Goal: Task Accomplishment & Management: Manage account settings

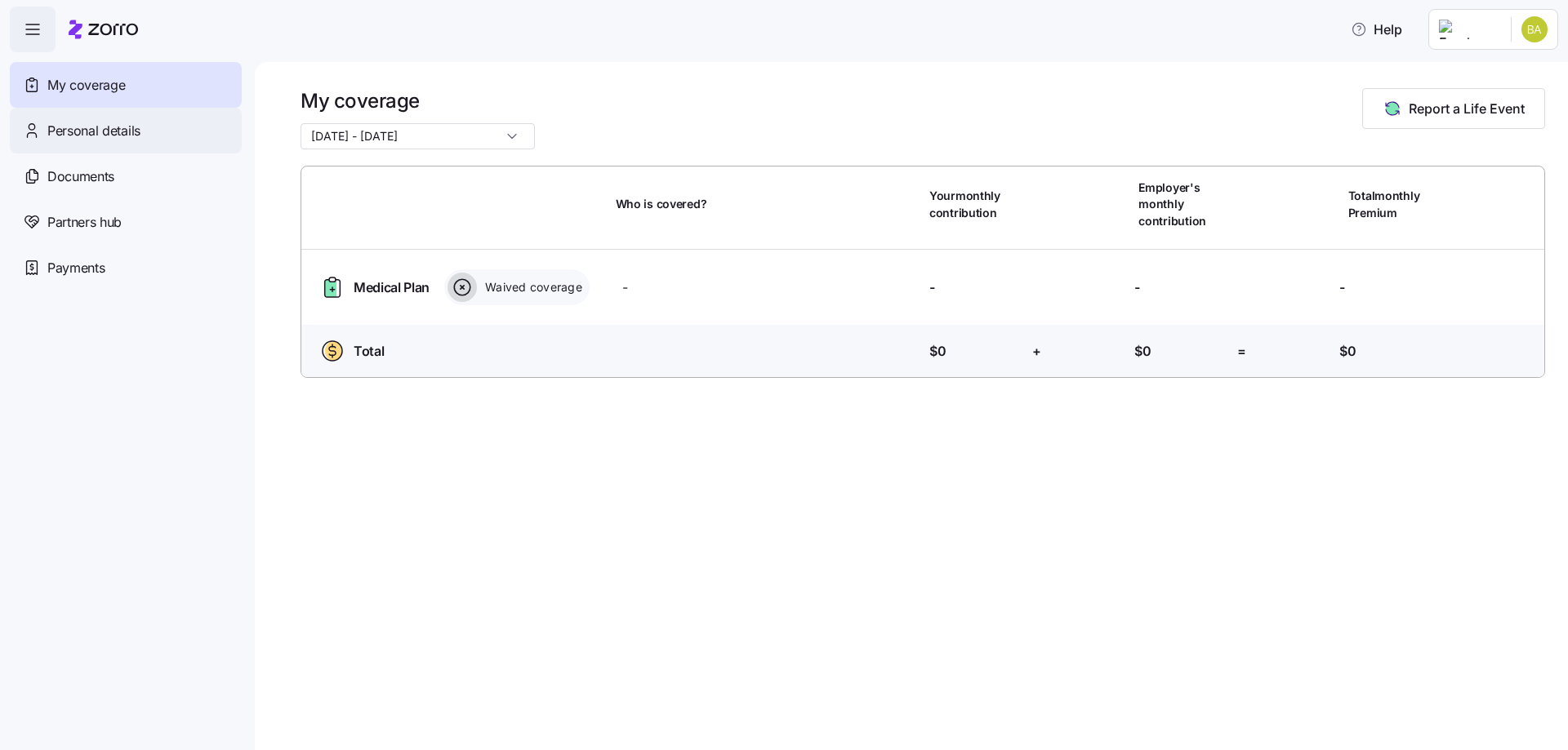
click at [149, 133] on div "Personal details" at bounding box center [126, 131] width 232 height 46
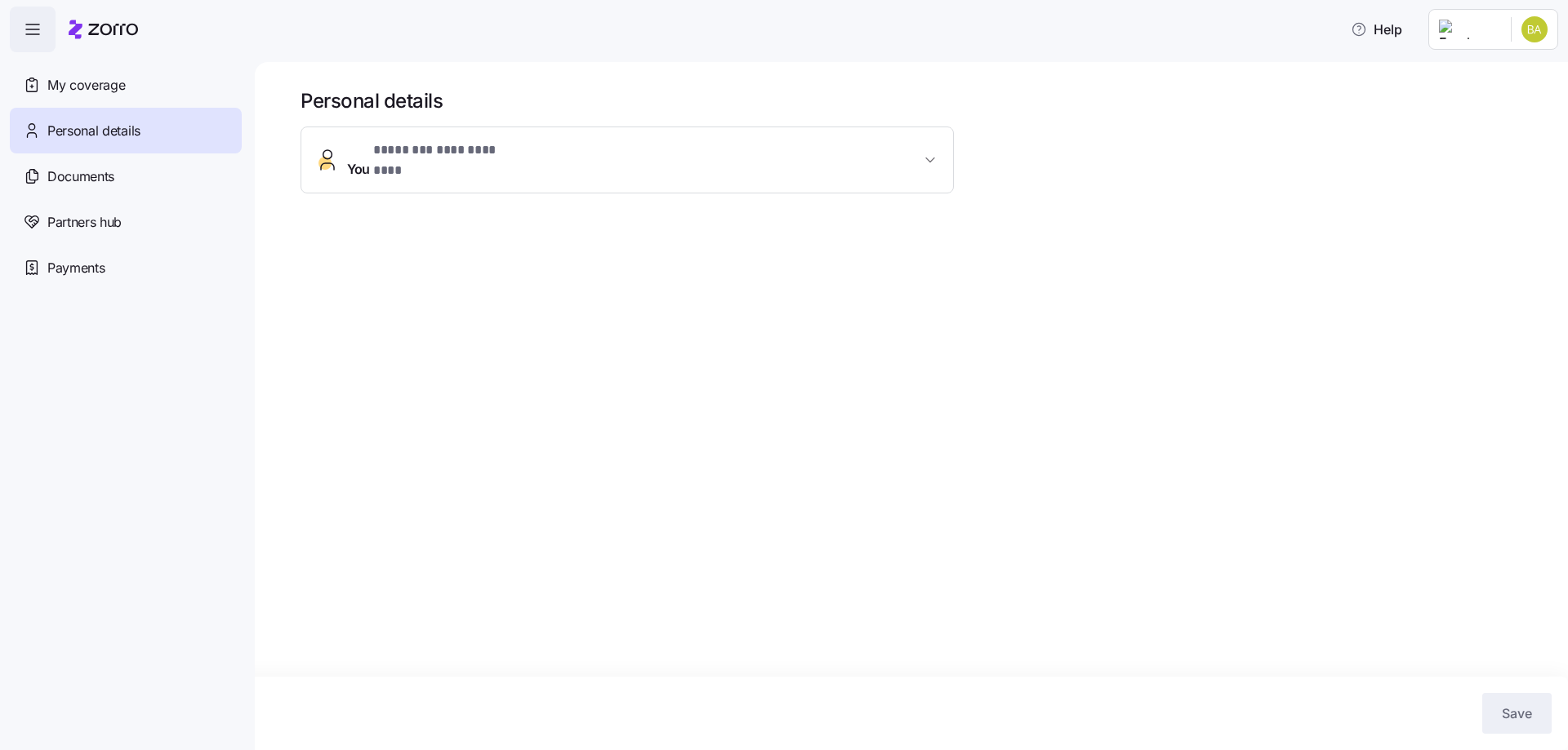
click at [1544, 32] on html "**********" at bounding box center [784, 370] width 1568 height 740
click at [1462, 76] on div "Admin view" at bounding box center [1479, 73] width 85 height 18
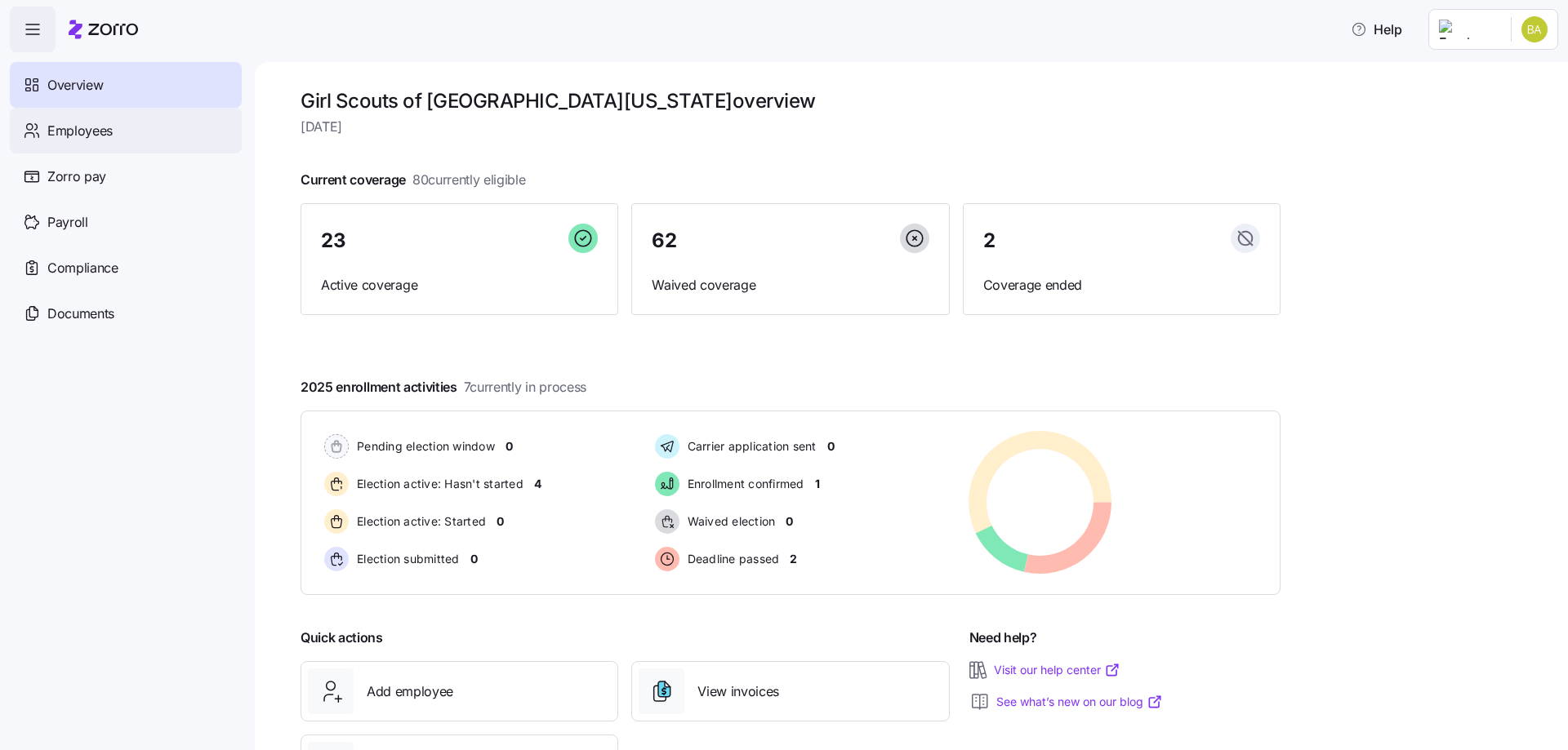
click at [90, 139] on span "Employees" at bounding box center [80, 131] width 65 height 20
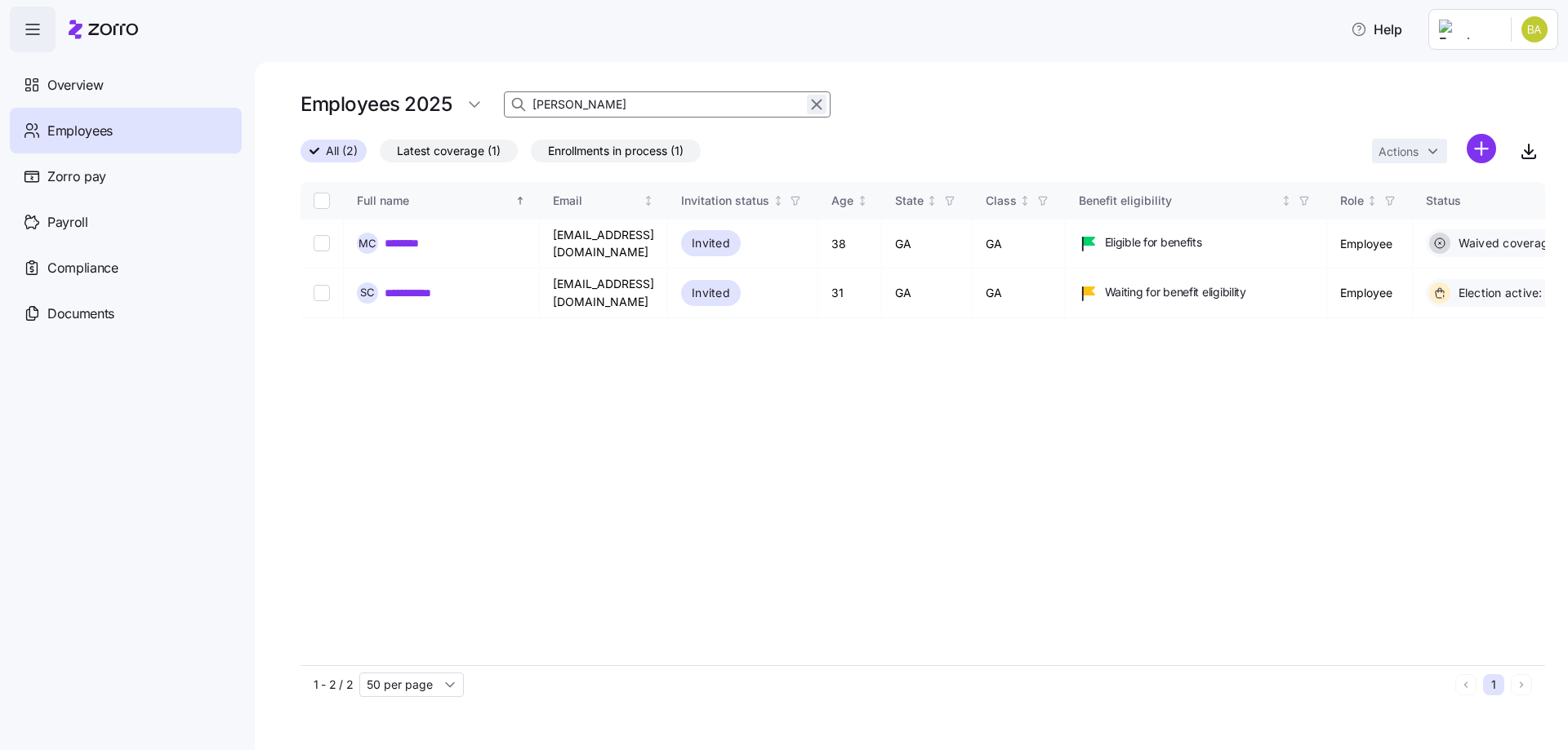
click at [817, 110] on icon "button" at bounding box center [816, 105] width 18 height 19
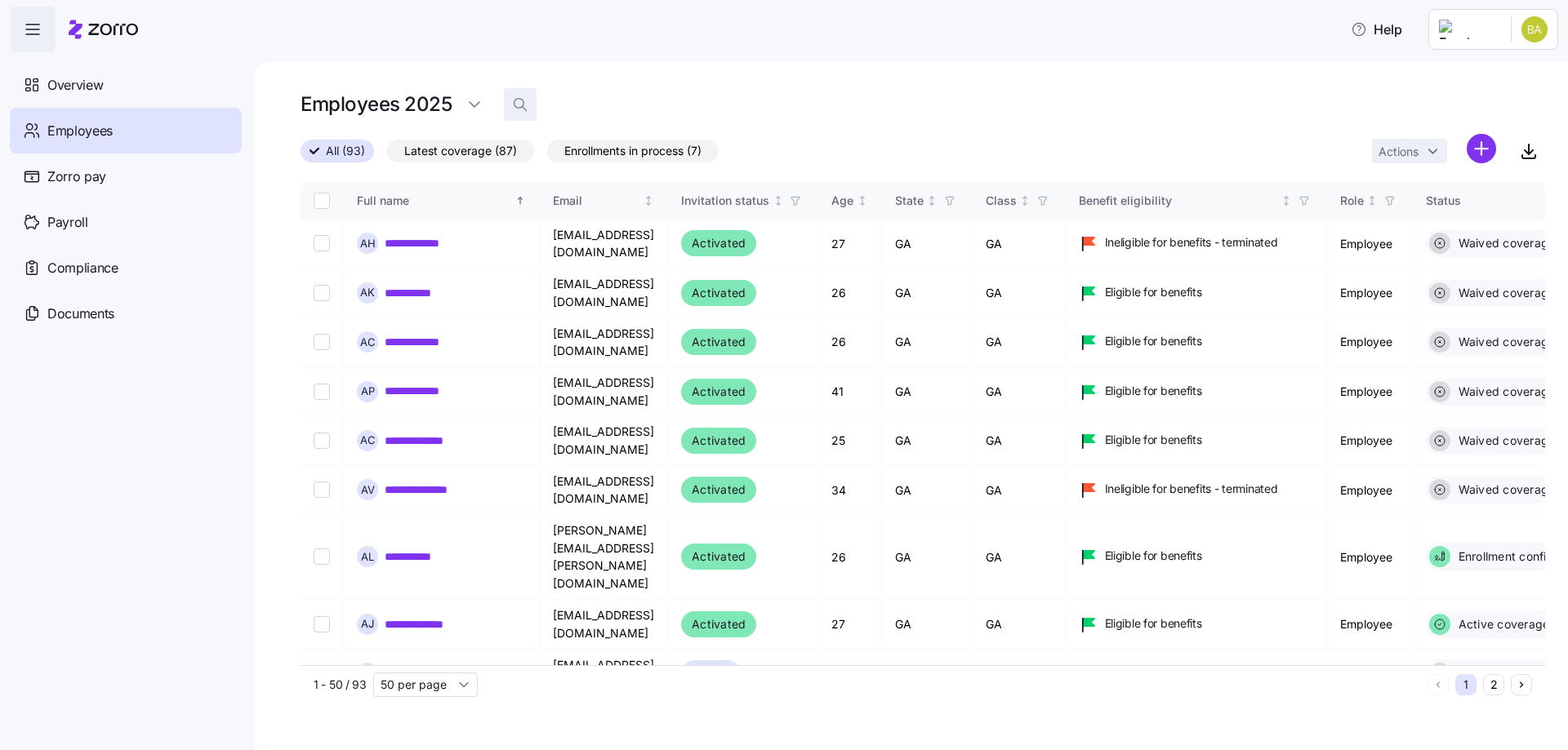
click at [509, 112] on span "button" at bounding box center [519, 104] width 31 height 31
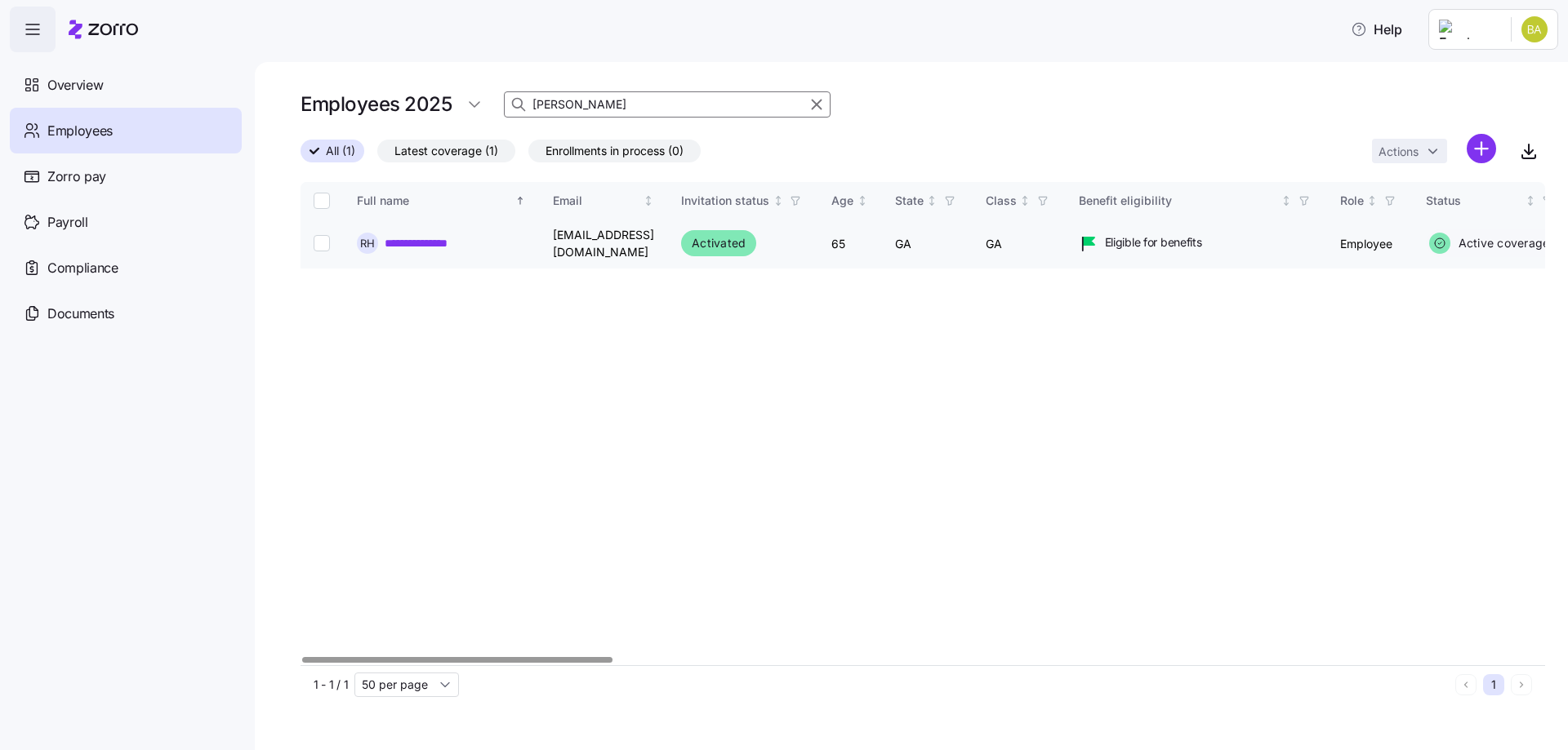
type input "holli"
click at [437, 245] on link "**********" at bounding box center [426, 243] width 83 height 17
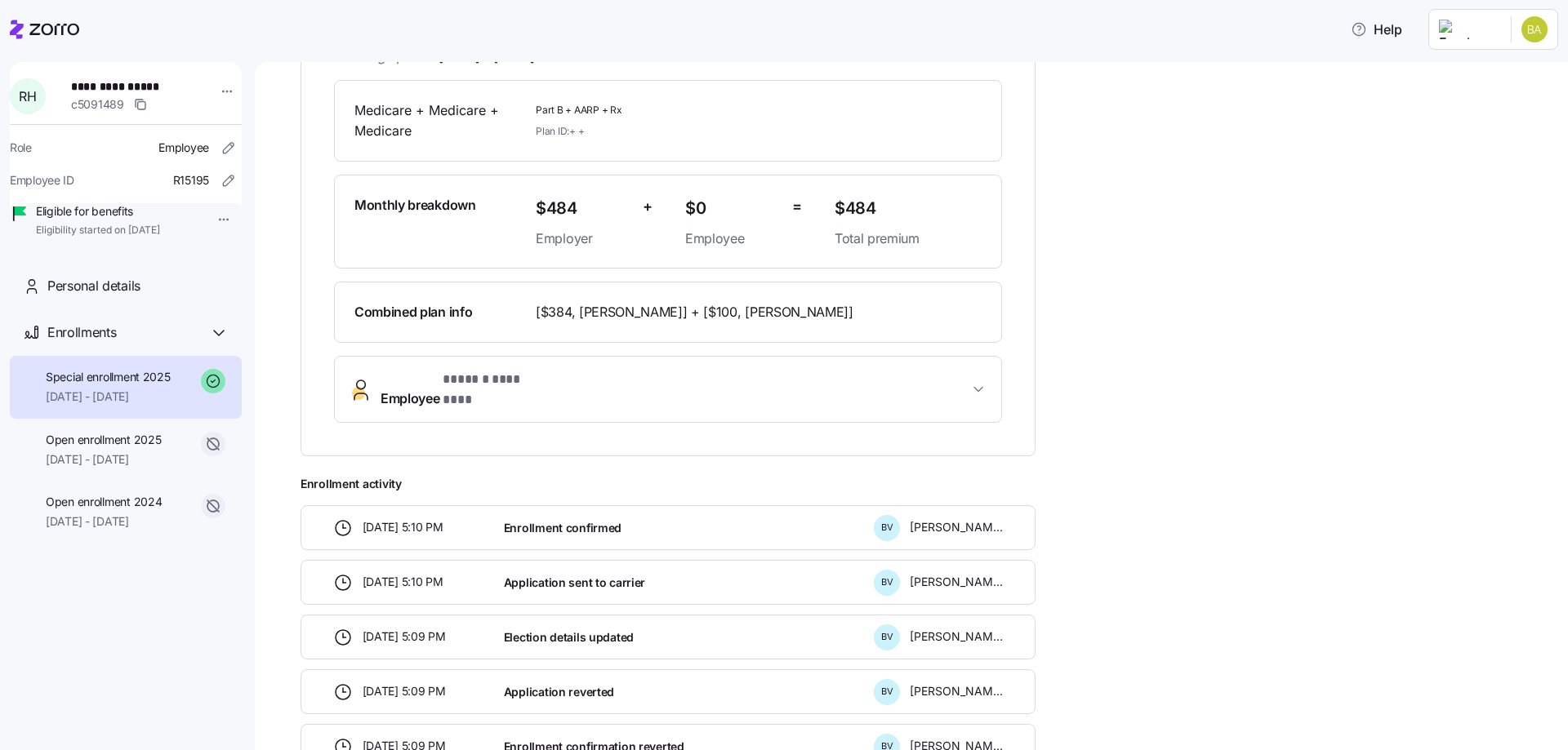
scroll to position [350, 0]
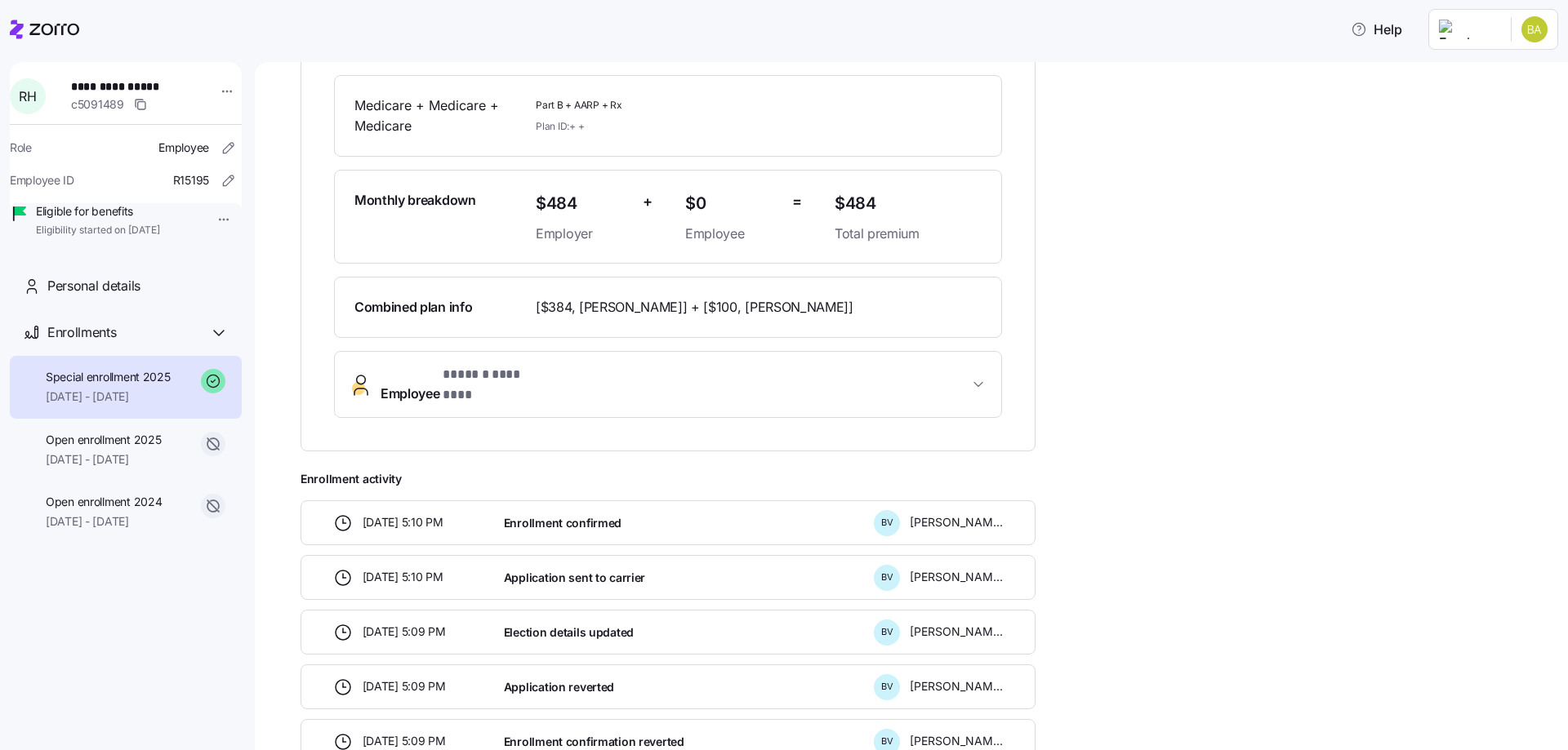
click at [504, 365] on span "* ****** ******** *" at bounding box center [493, 375] width 100 height 20
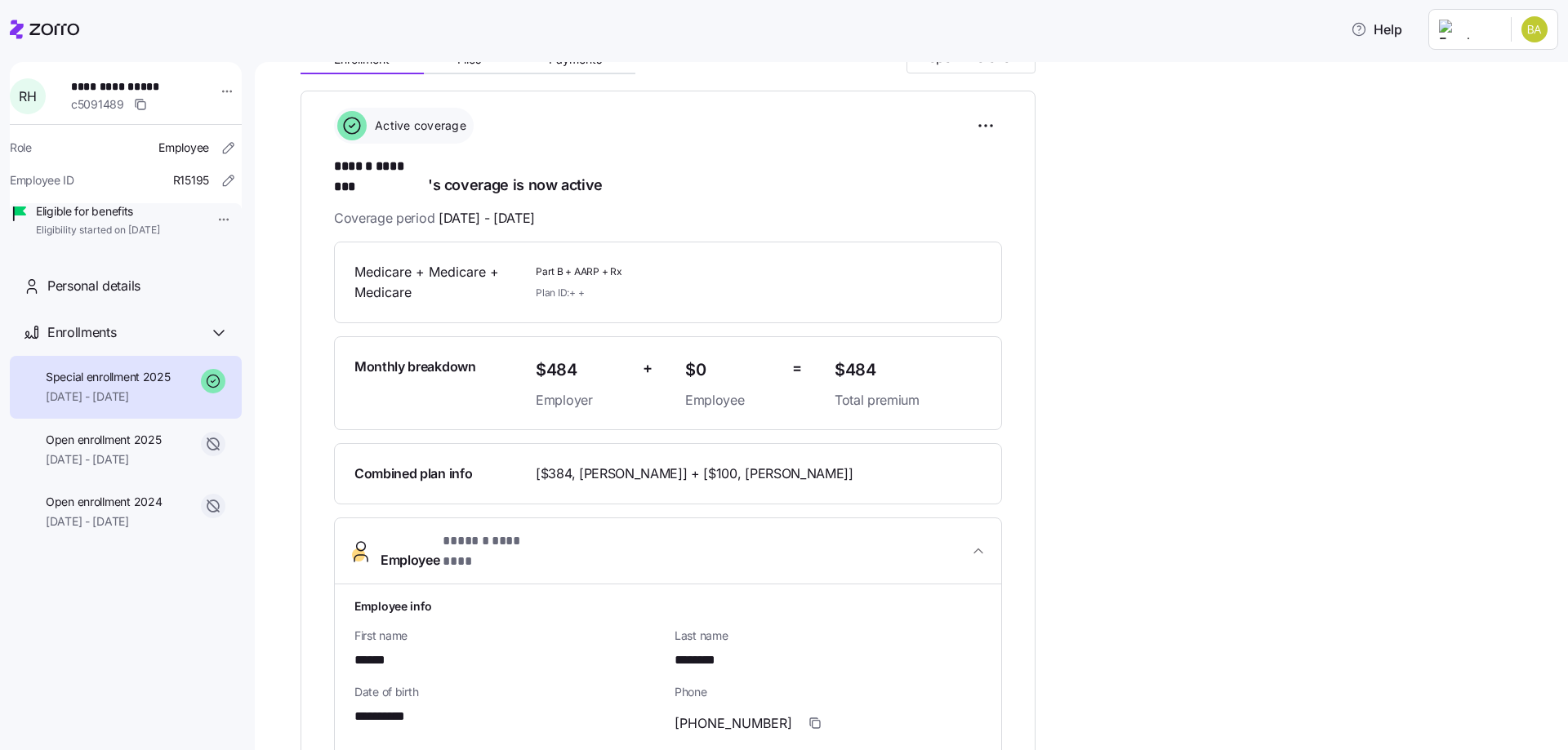
scroll to position [0, 0]
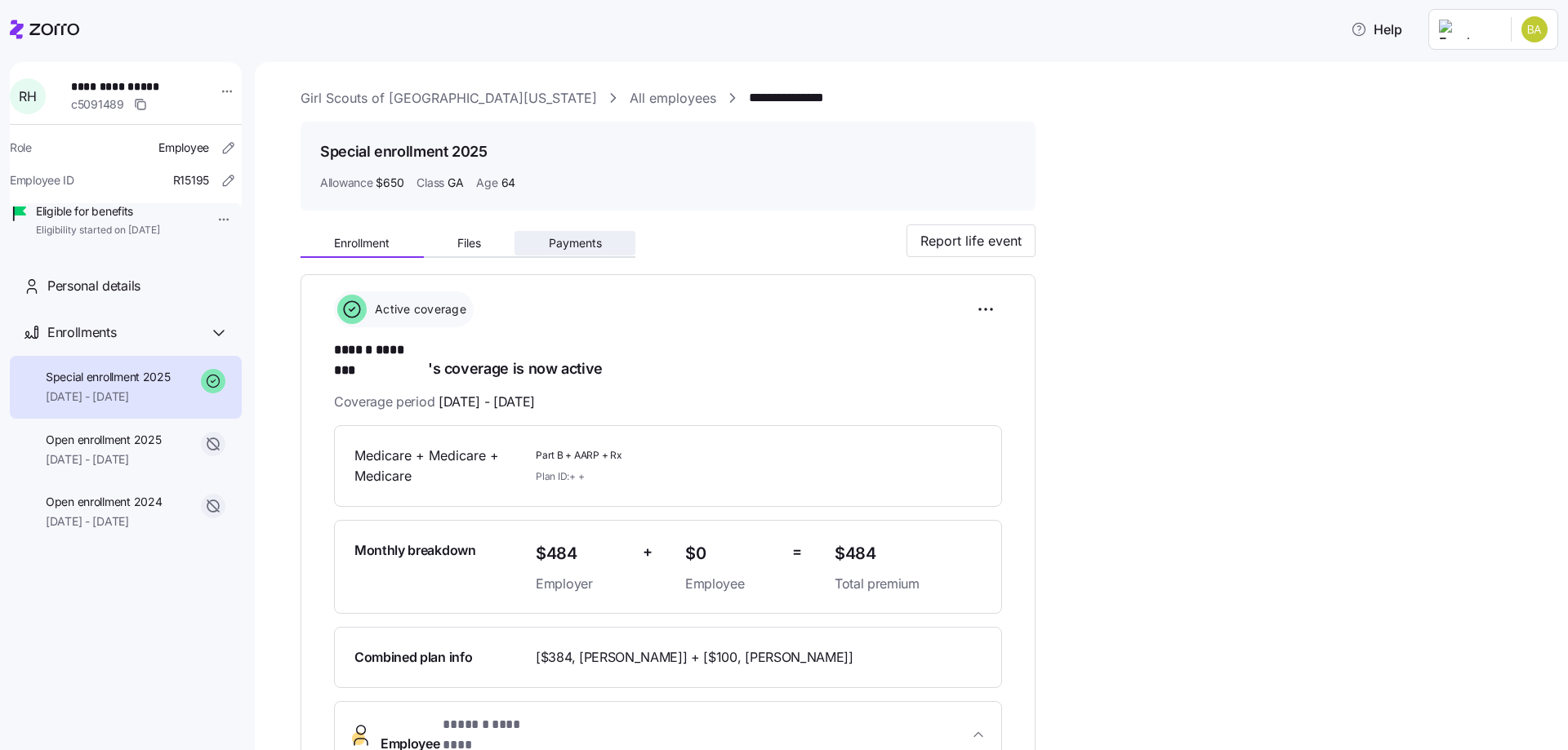
click at [571, 242] on span "Payments" at bounding box center [575, 242] width 53 height 11
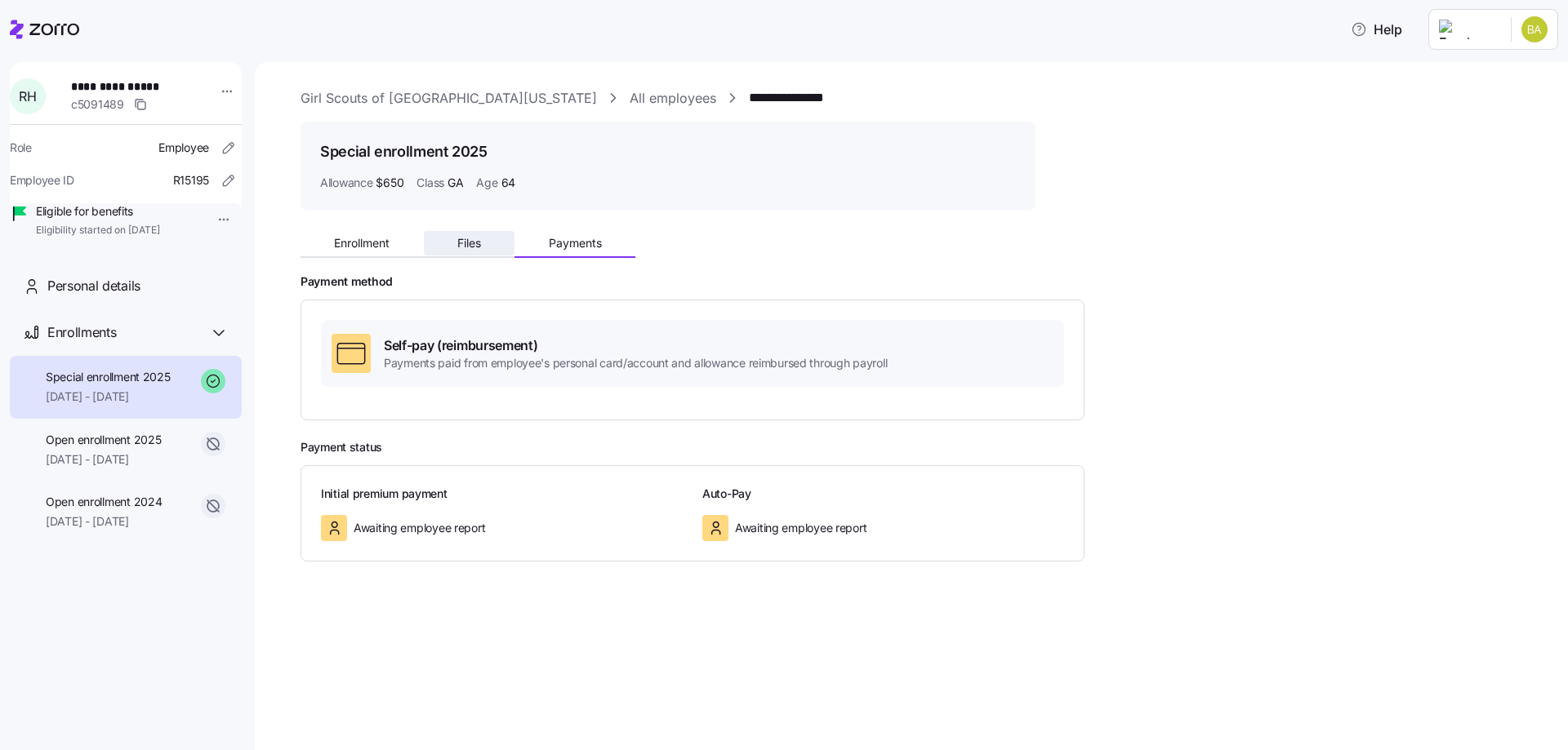
click at [459, 239] on span "Files" at bounding box center [469, 242] width 24 height 11
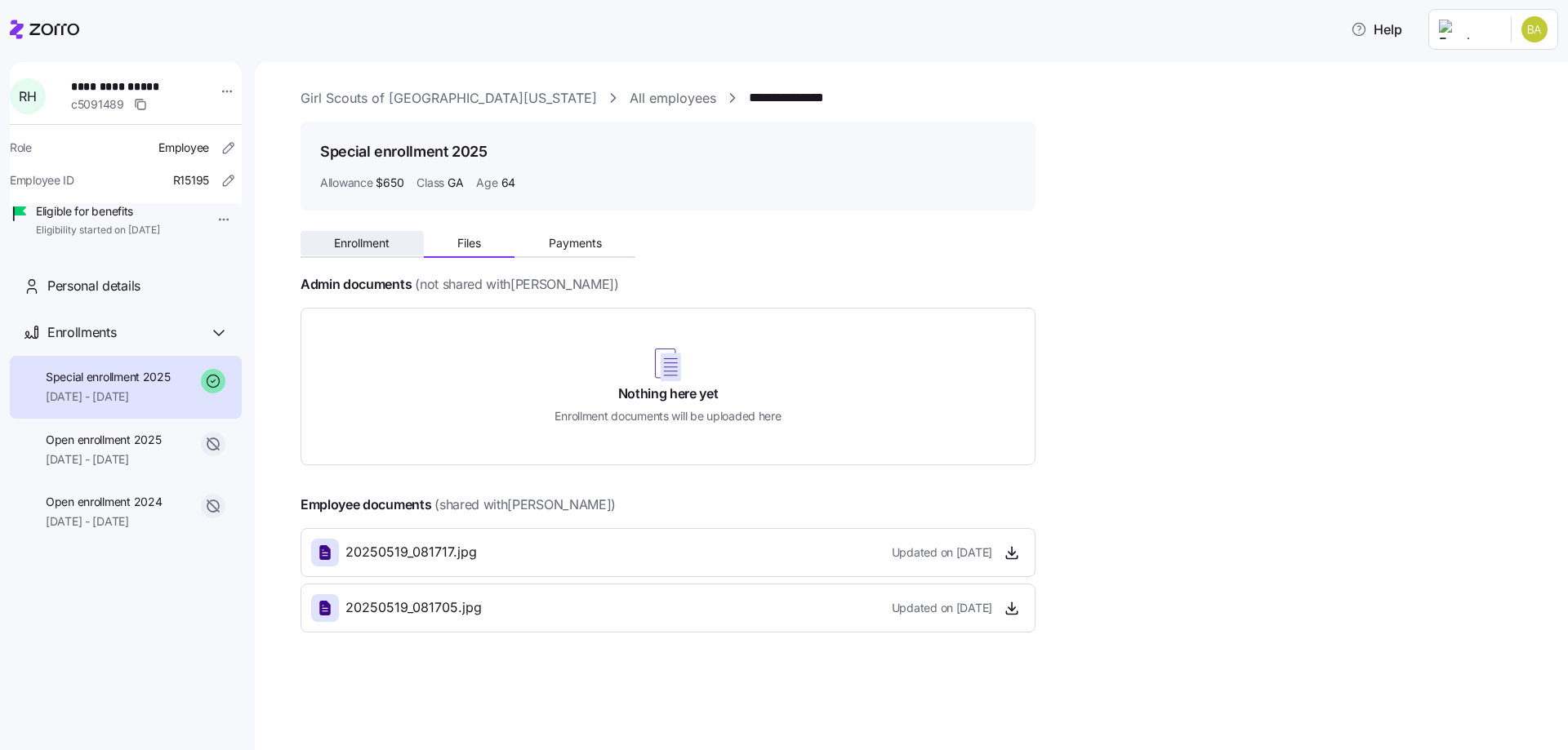
click at [374, 249] on span "Enrollment" at bounding box center [361, 242] width 55 height 11
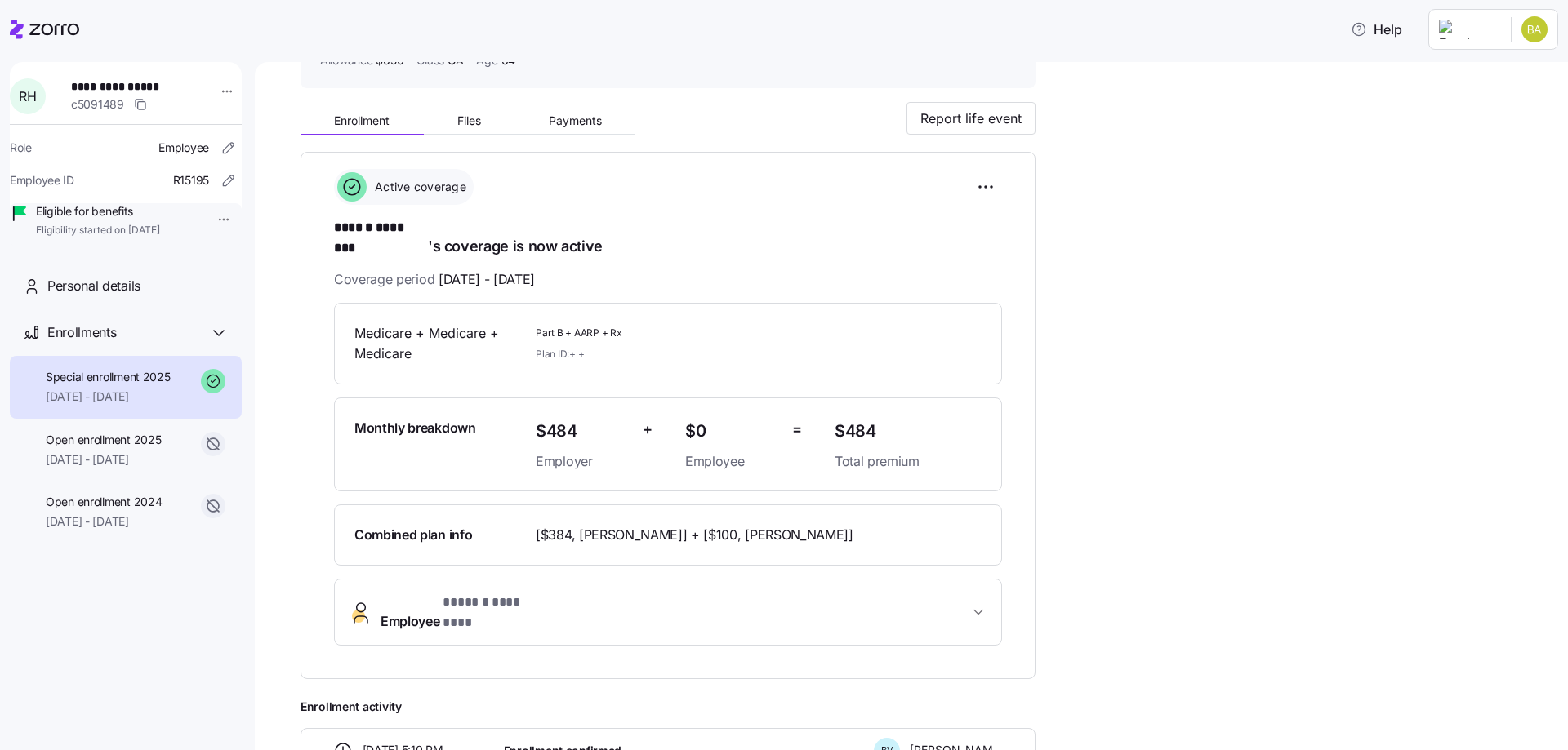
scroll to position [118, 0]
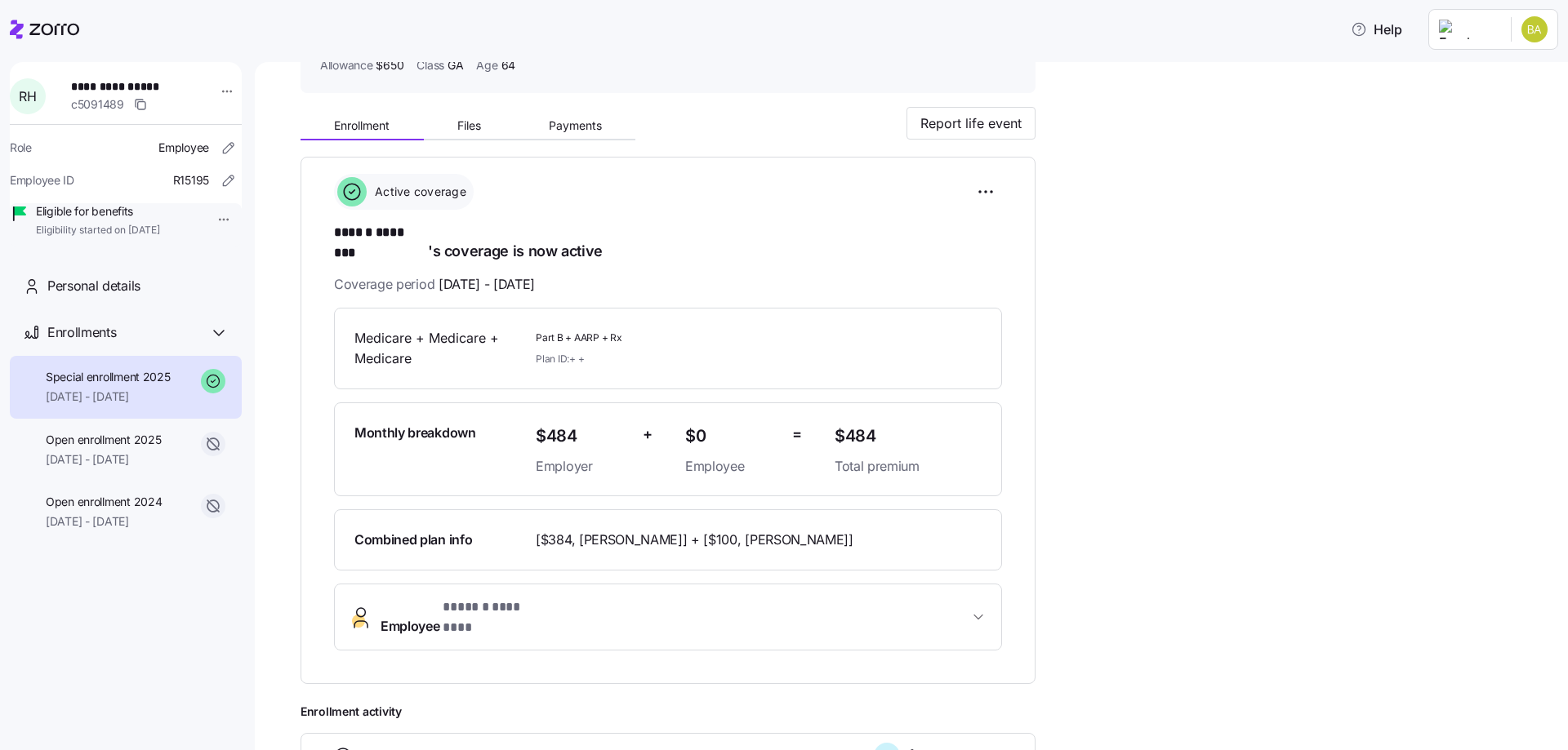
click at [43, 30] on icon at bounding box center [54, 29] width 50 height 11
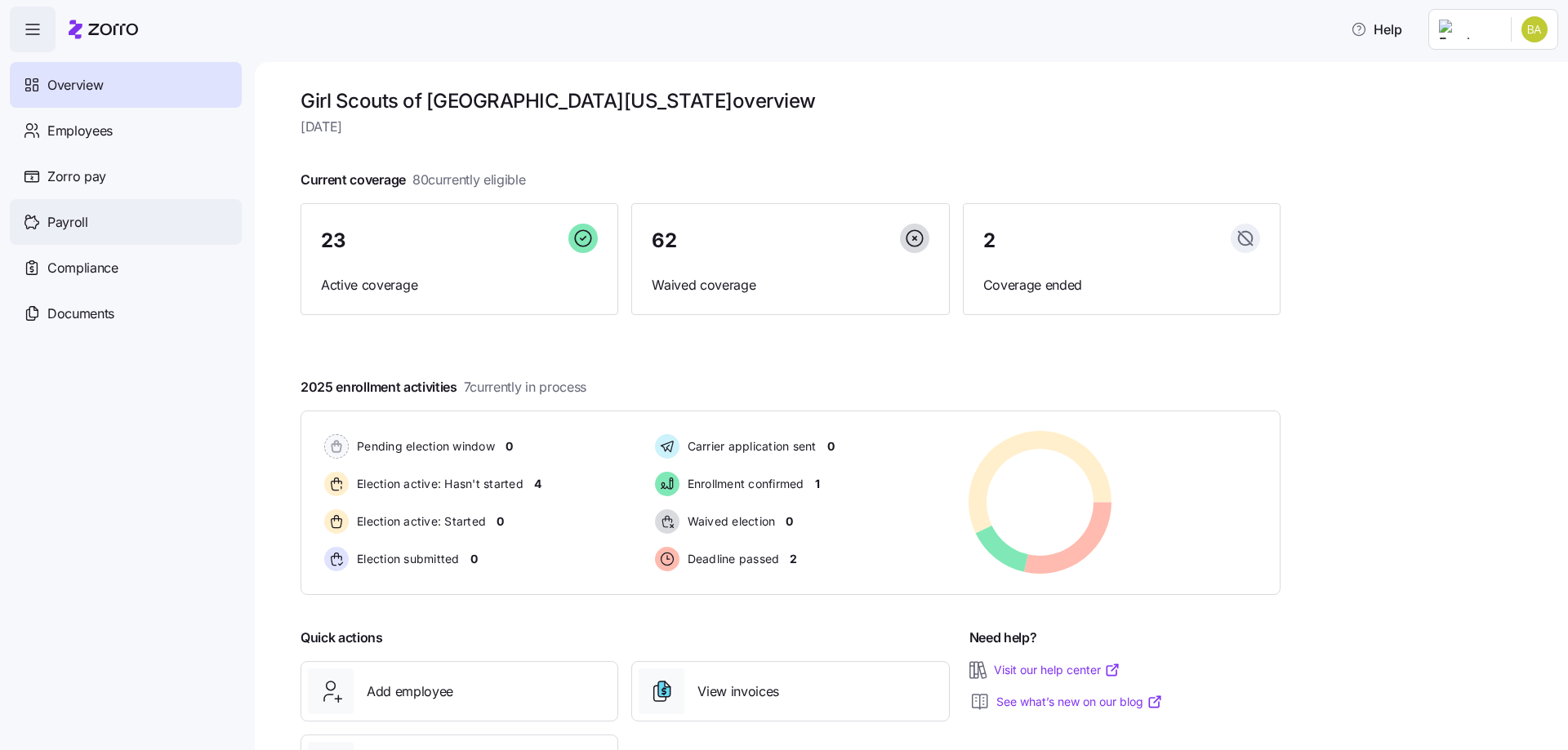
click at [73, 229] on span "Payroll" at bounding box center [68, 222] width 40 height 20
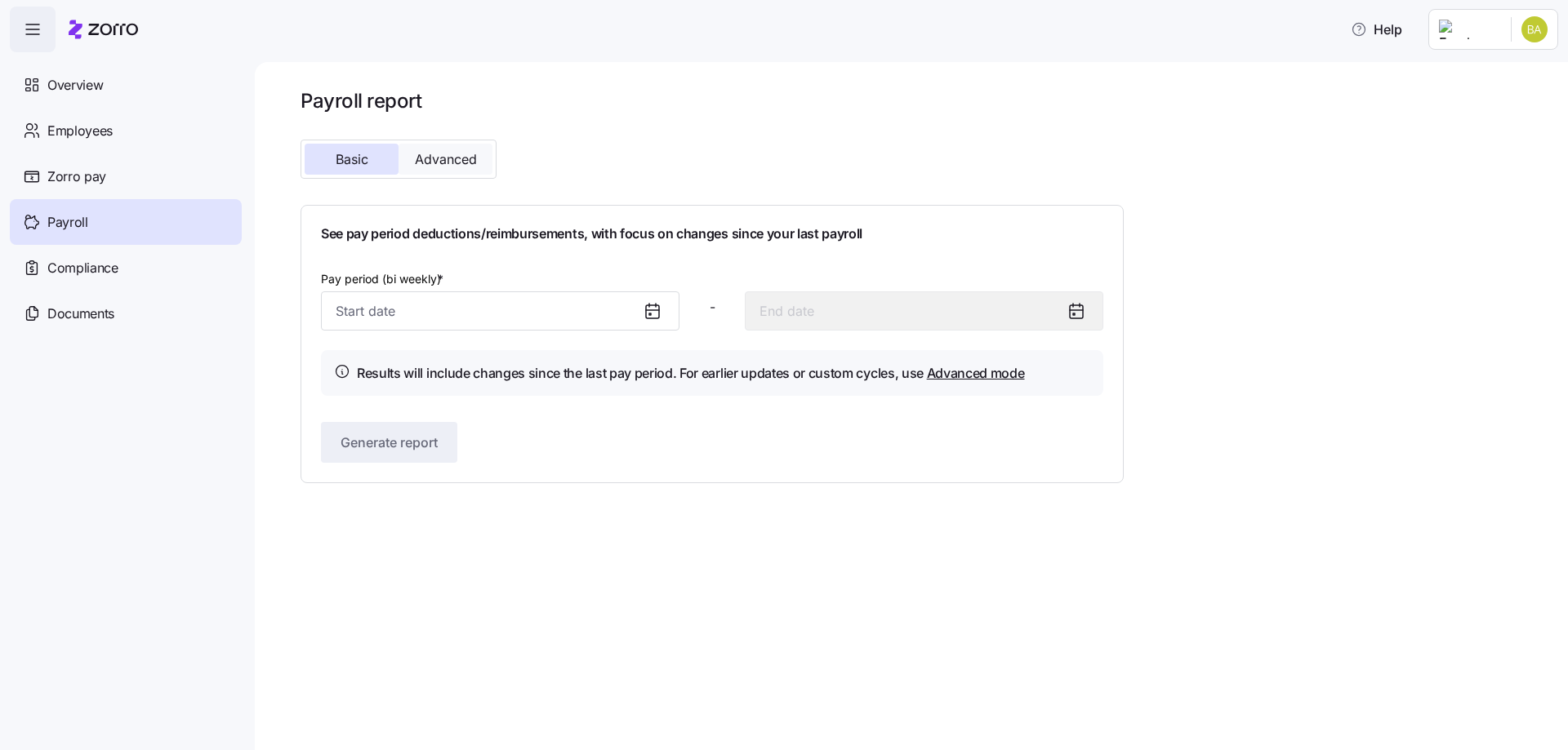
click at [459, 169] on button "Advanced" at bounding box center [445, 159] width 94 height 31
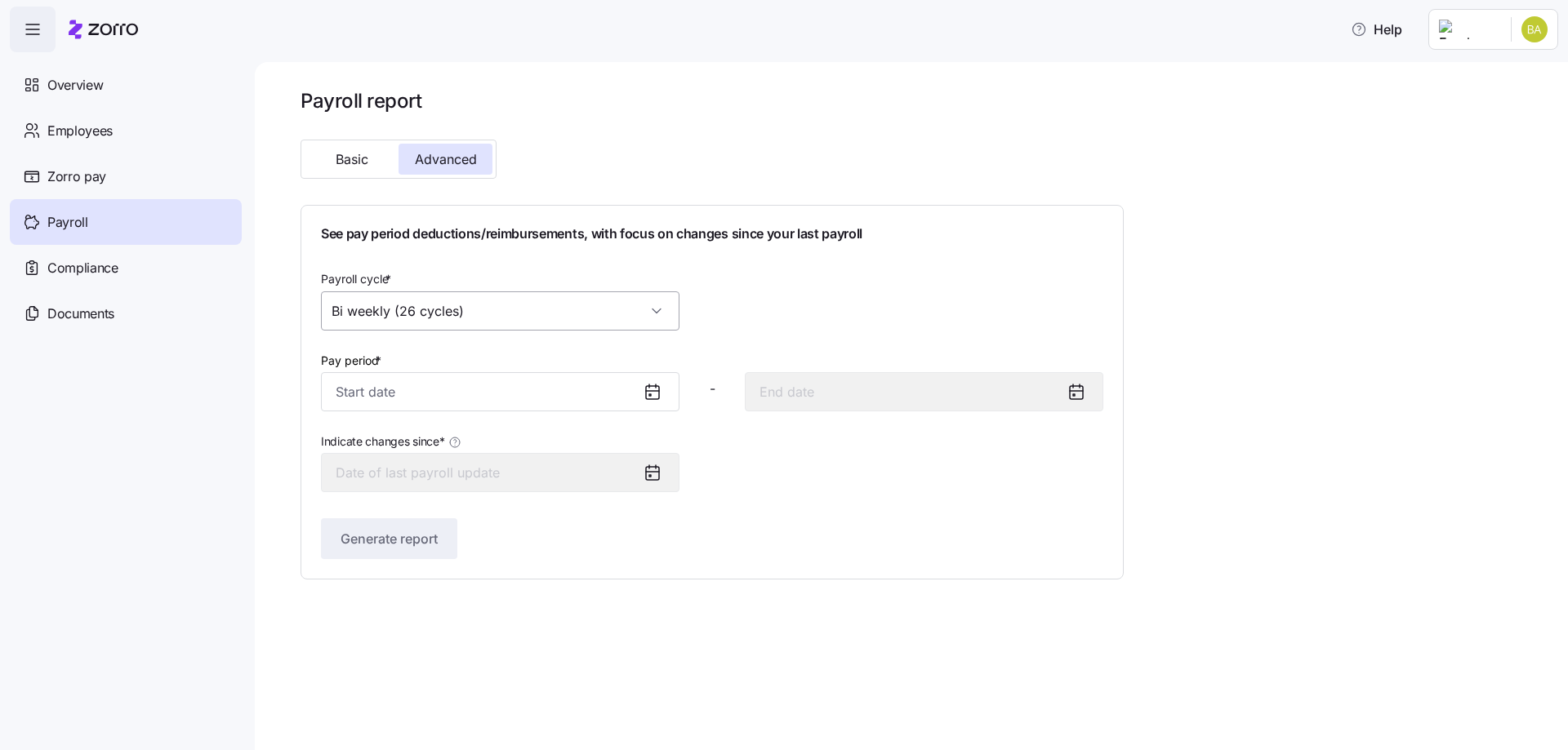
click at [512, 317] on input "Bi weekly (26 cycles)" at bounding box center [500, 311] width 358 height 40
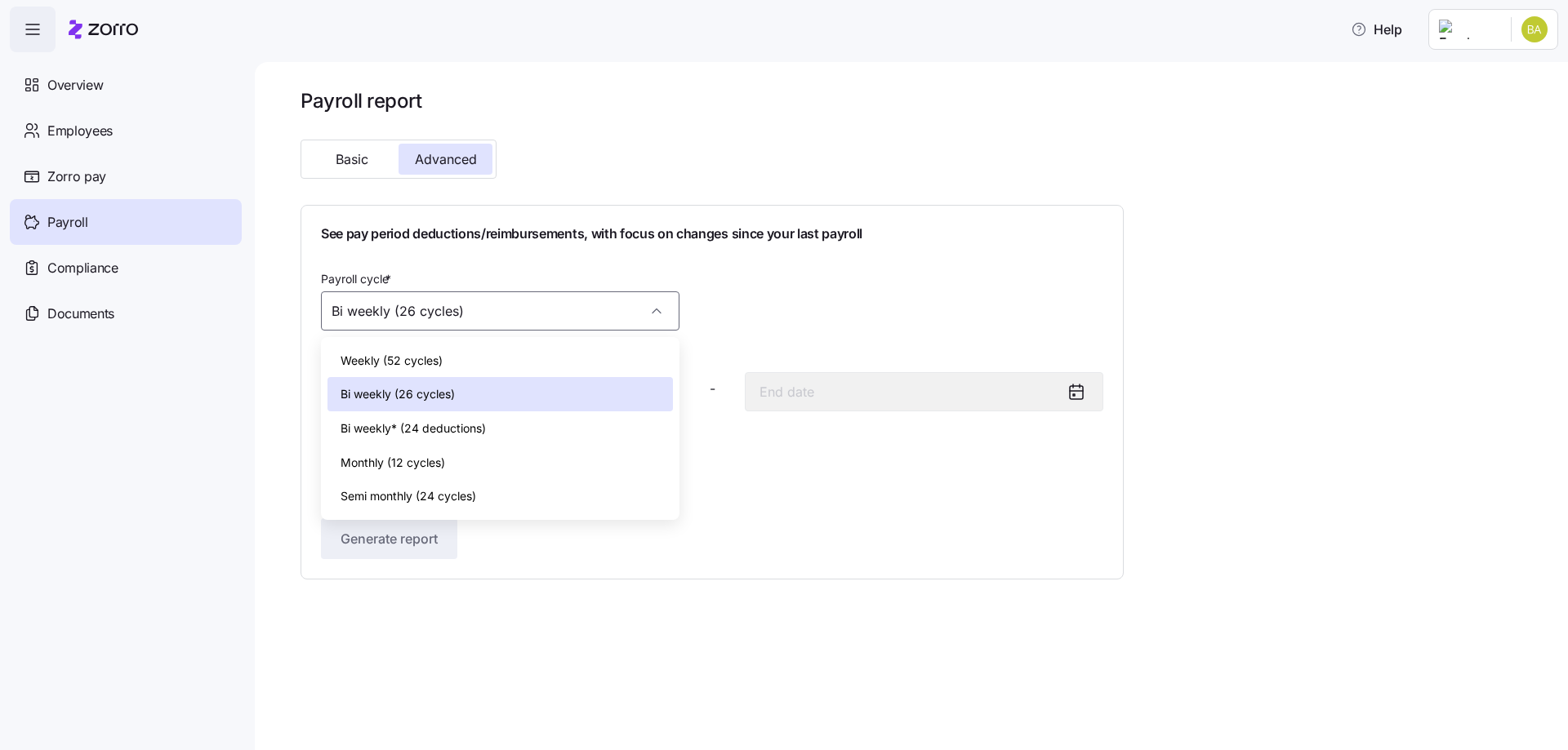
click at [490, 424] on div "Bi weekly* (24 deductions)" at bounding box center [500, 428] width 345 height 34
type input "Bi weekly* (24 deductions)"
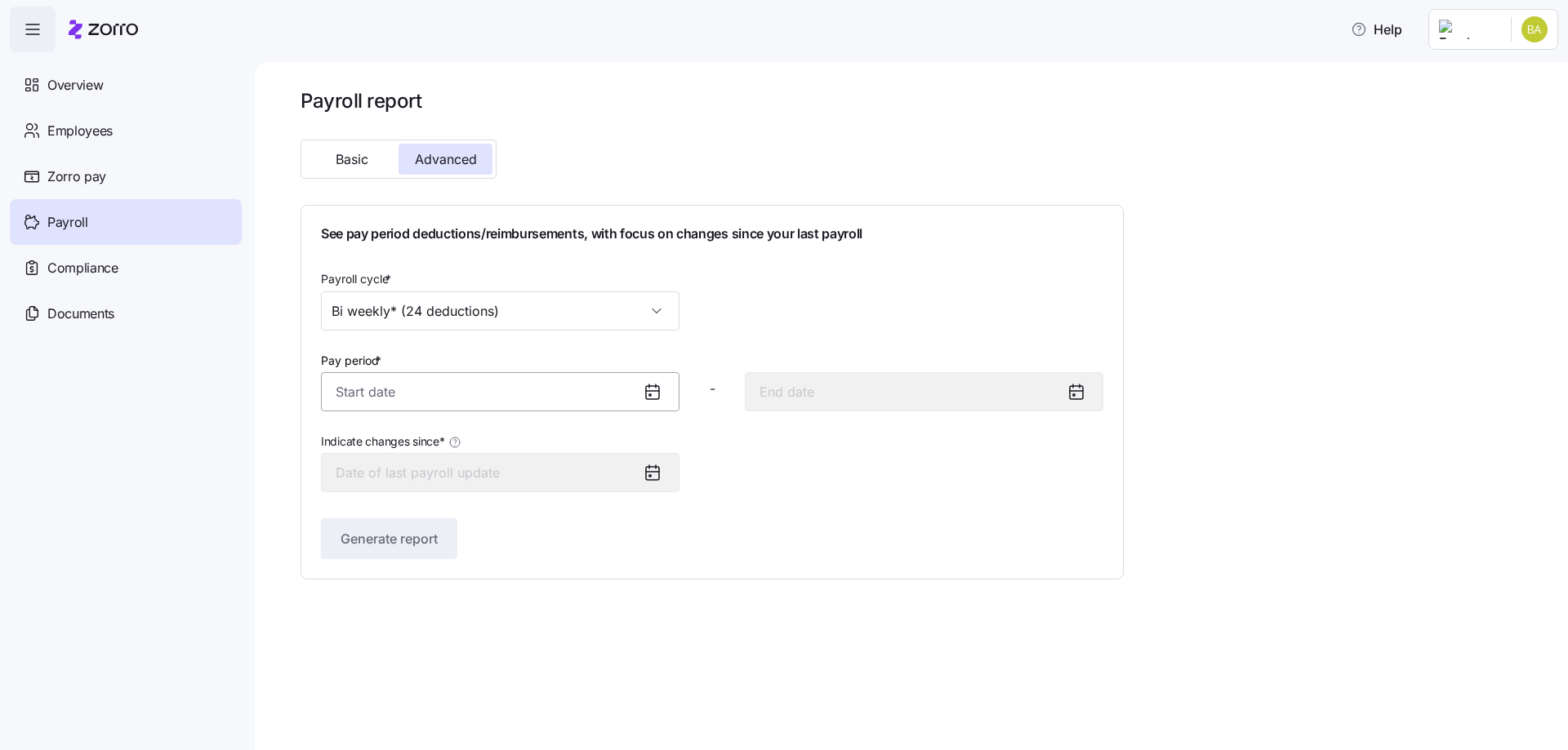
click at [488, 397] on input "Pay period *" at bounding box center [500, 392] width 358 height 40
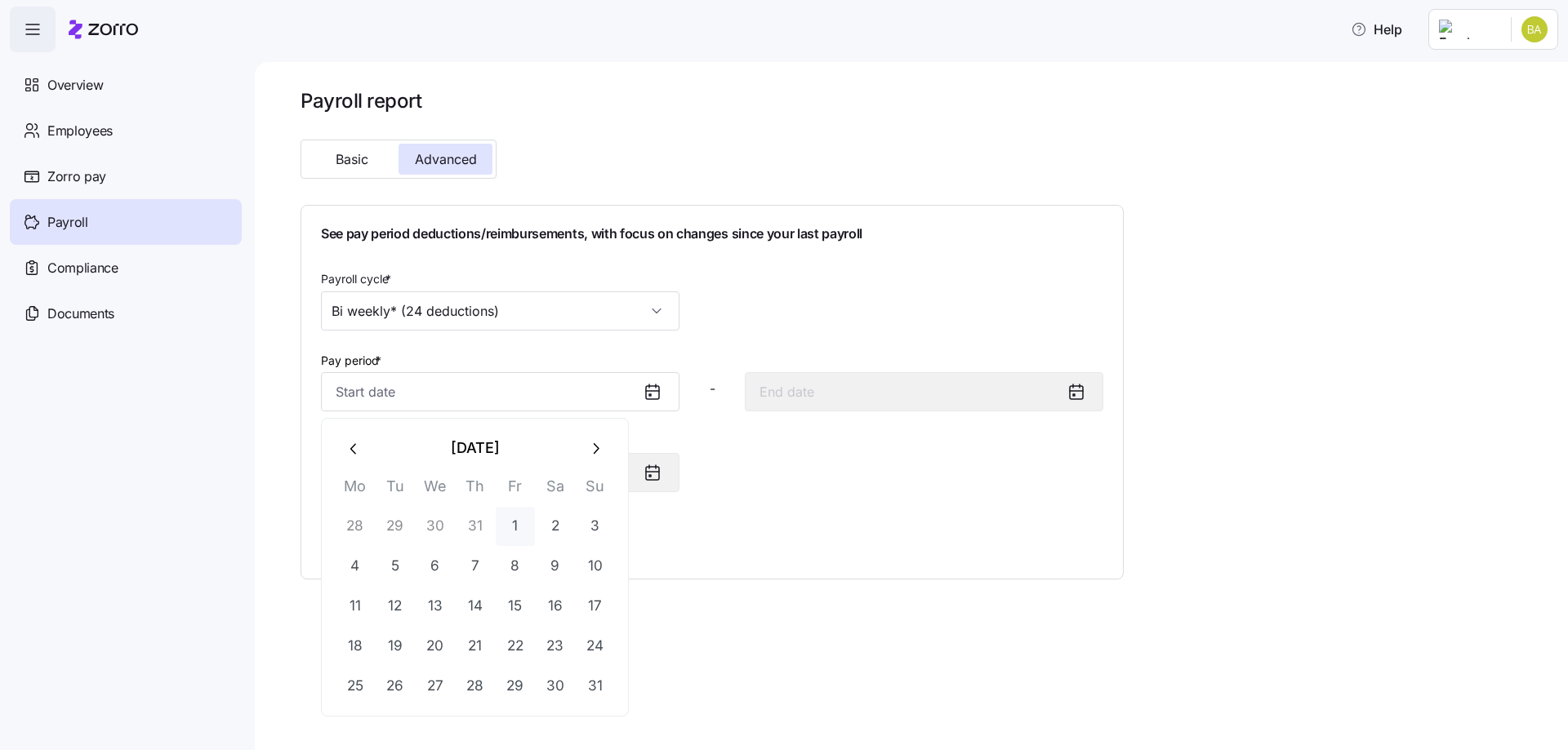
click at [509, 523] on button "1" at bounding box center [515, 526] width 40 height 40
type input "August 1, 2025"
type input "August 14, 2025"
type input "August 1, 2025"
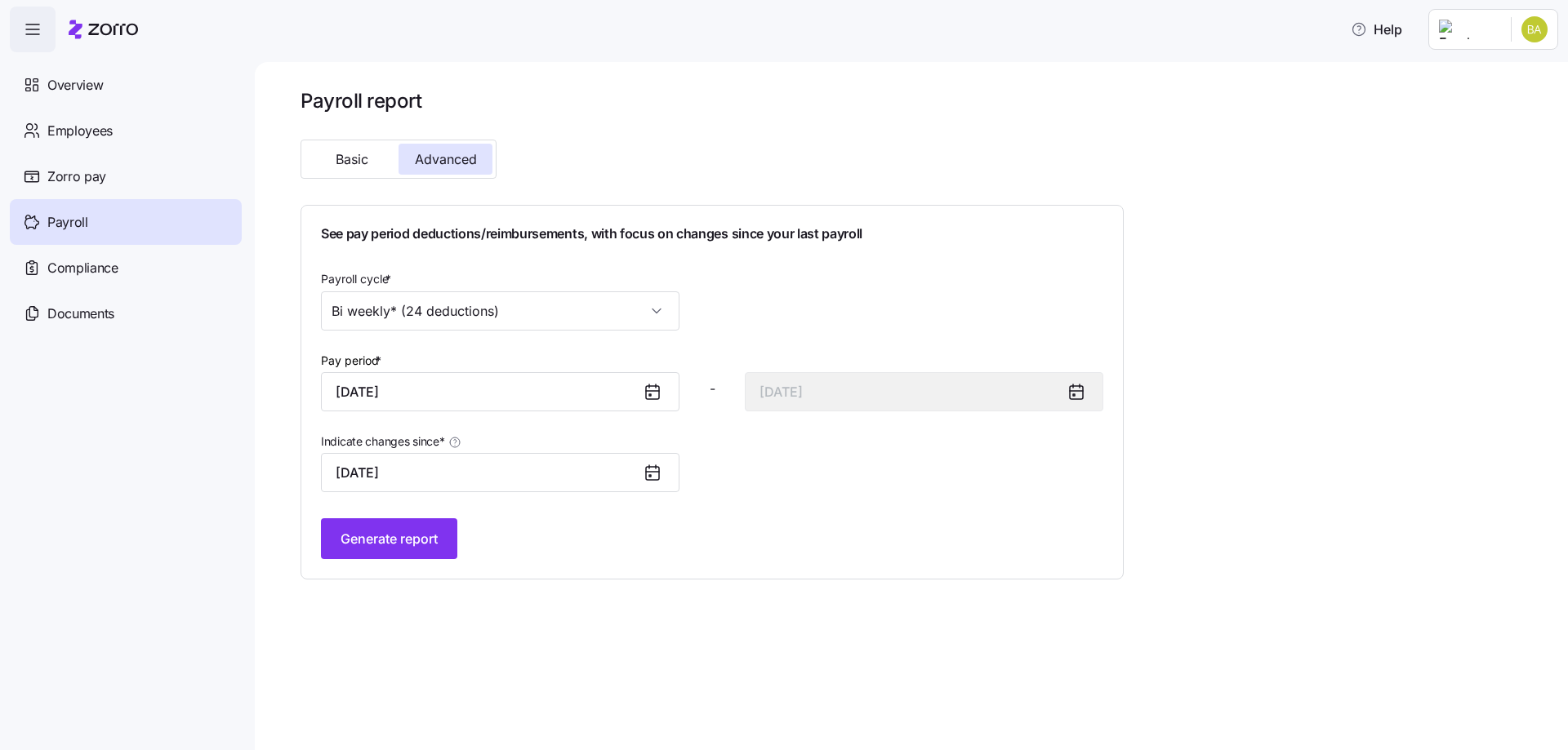
click at [648, 397] on icon at bounding box center [653, 392] width 19 height 19
drag, startPoint x: 837, startPoint y: 489, endPoint x: 400, endPoint y: 588, distance: 448.1
click at [836, 489] on div "Indicate changes since * August 1, 2025" at bounding box center [712, 461] width 795 height 75
click at [382, 525] on button "Generate report" at bounding box center [388, 538] width 136 height 40
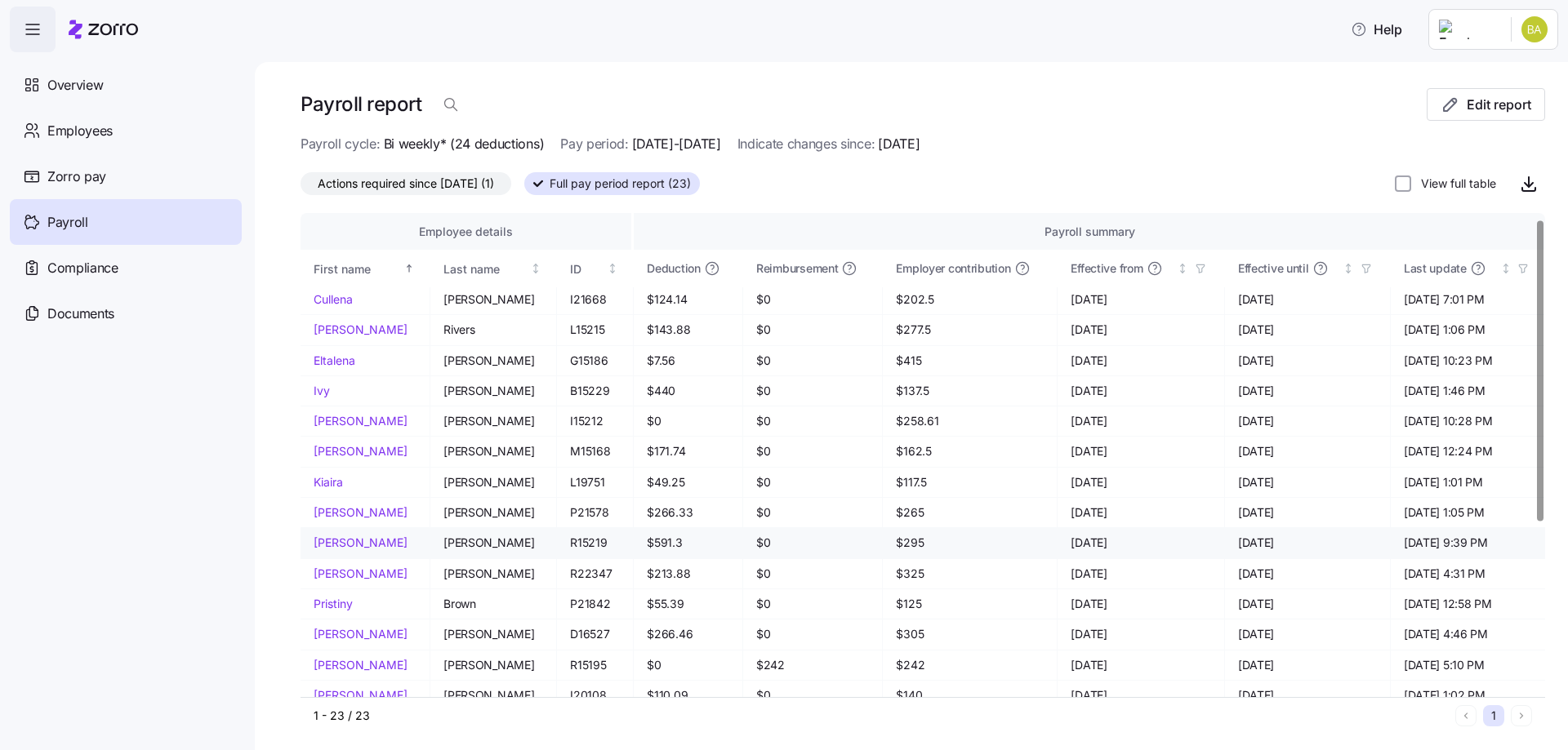
scroll to position [290, 0]
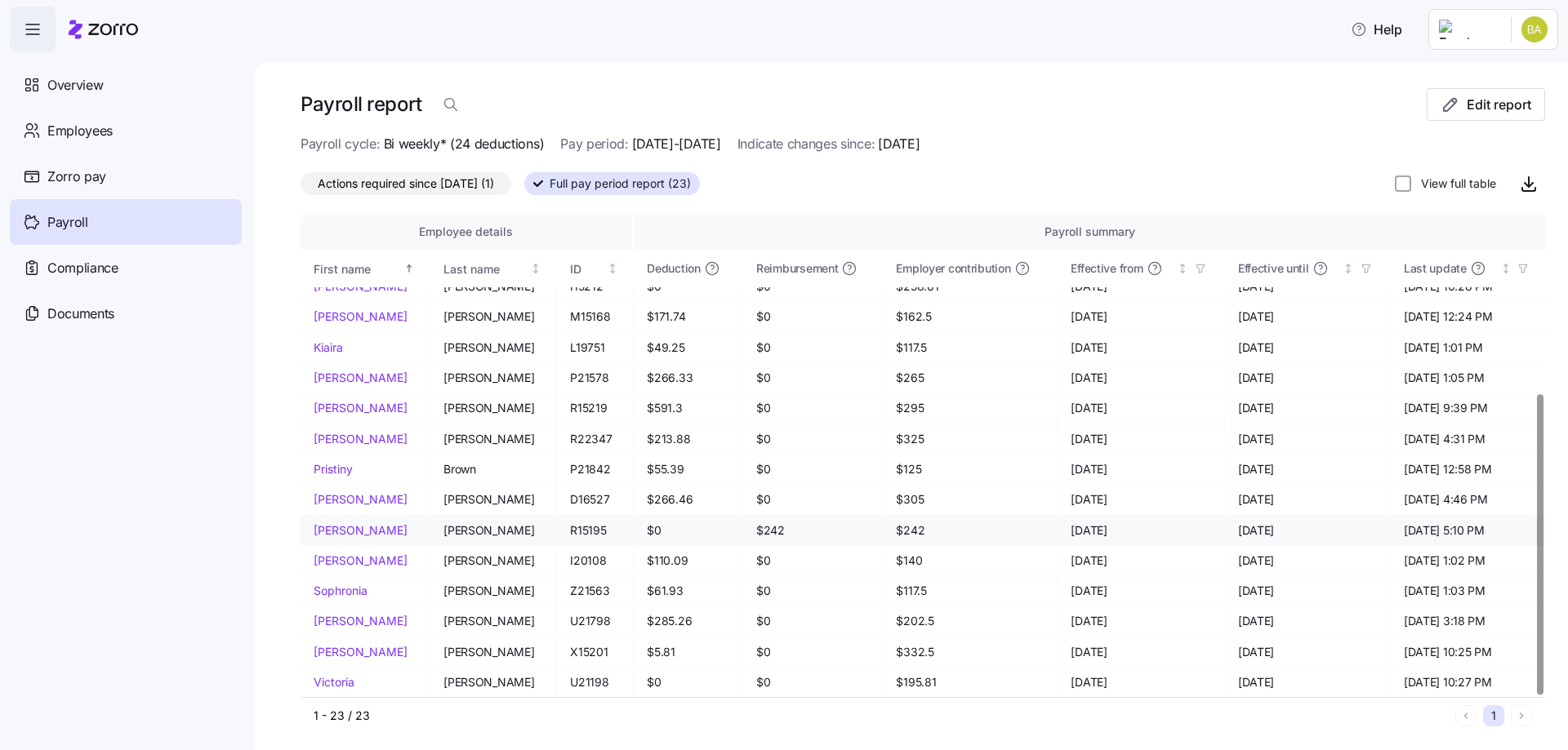
click at [330, 527] on link "Ronald" at bounding box center [365, 530] width 103 height 17
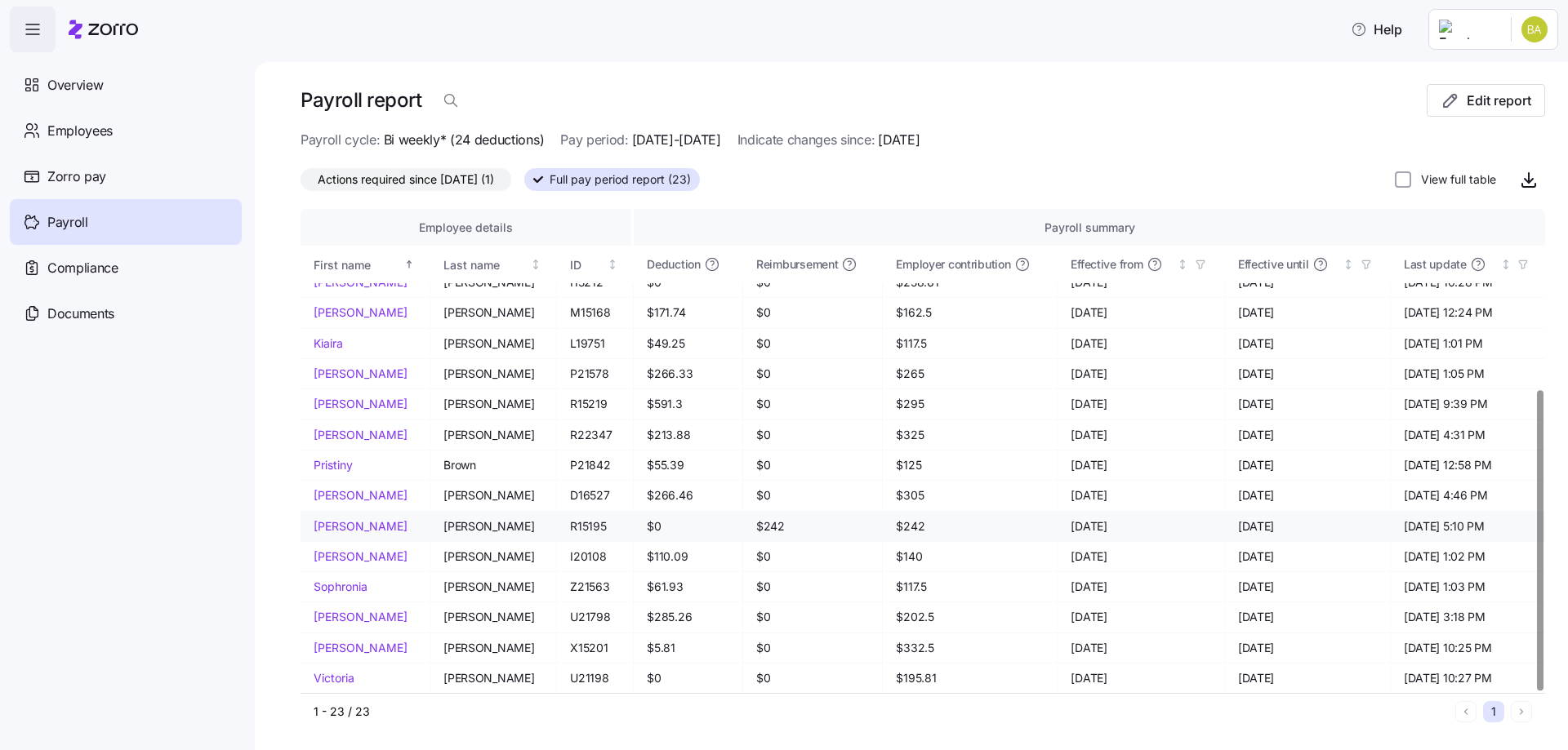
click at [939, 538] on td "$242" at bounding box center [970, 527] width 175 height 30
click at [1528, 181] on icon "button" at bounding box center [1528, 177] width 0 height 10
click at [1395, 179] on input "View full table" at bounding box center [1403, 179] width 17 height 17
checkbox input "true"
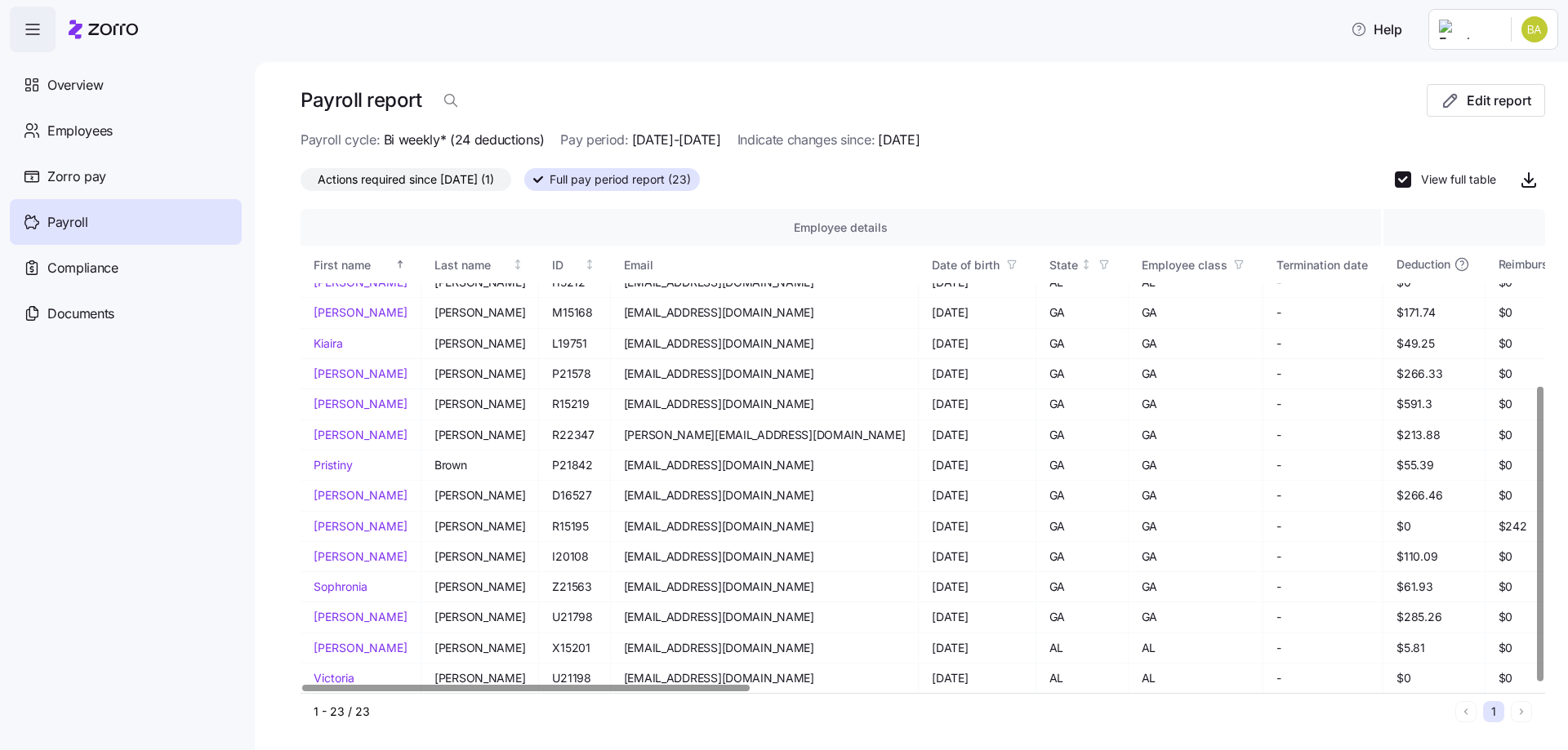
scroll to position [290, 1]
click at [498, 687] on div at bounding box center [526, 688] width 446 height 6
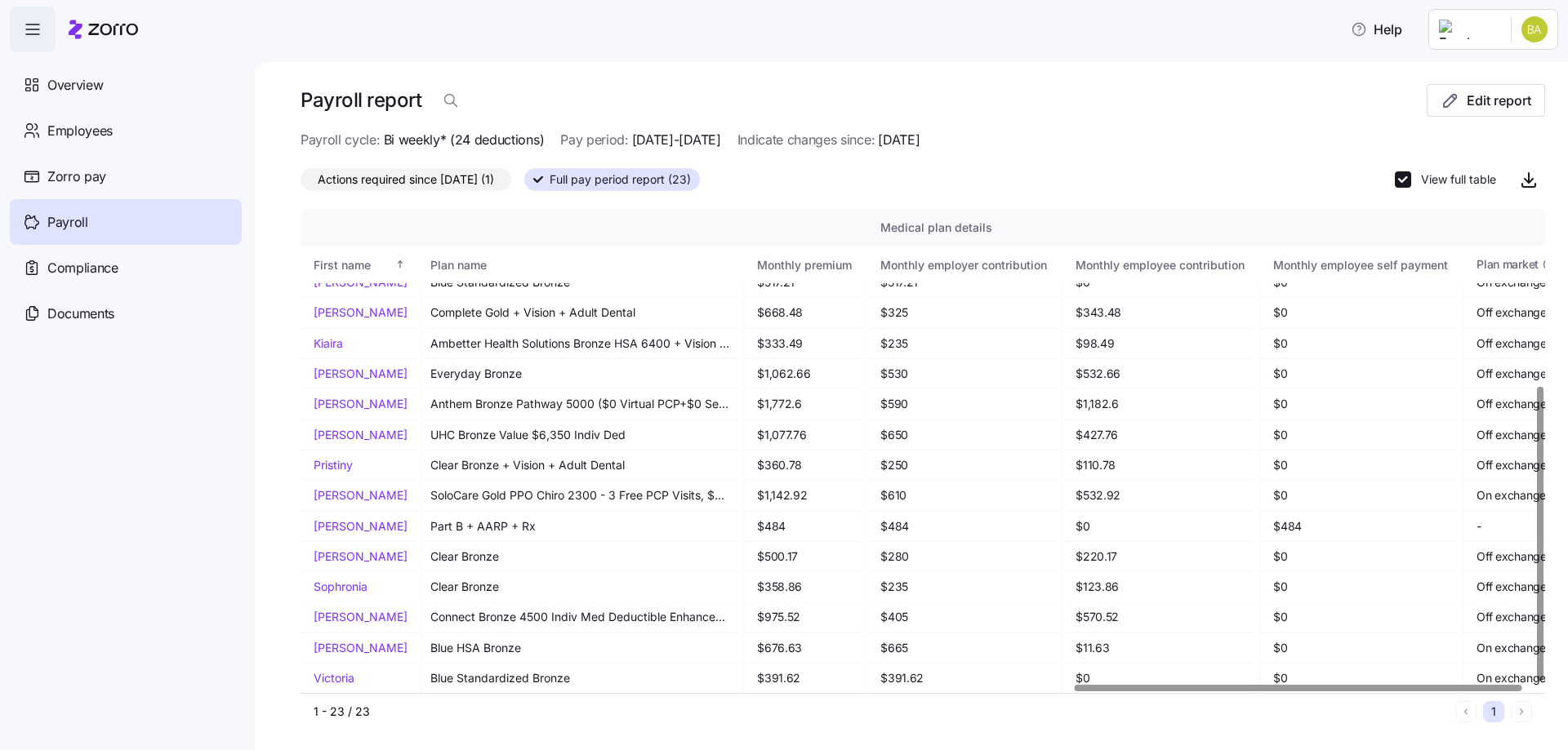
scroll to position [290, 2128]
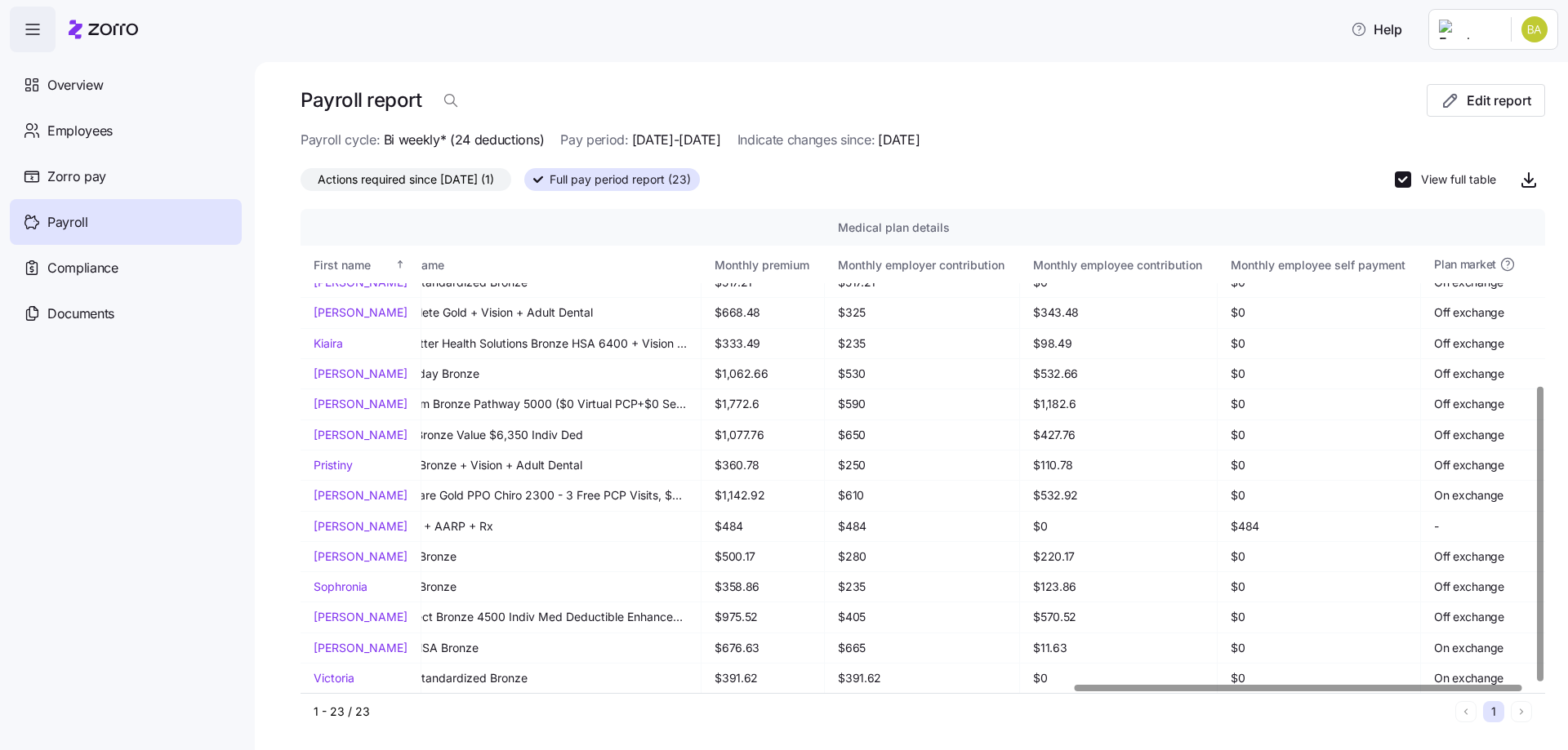
click at [1424, 685] on div at bounding box center [1297, 688] width 446 height 6
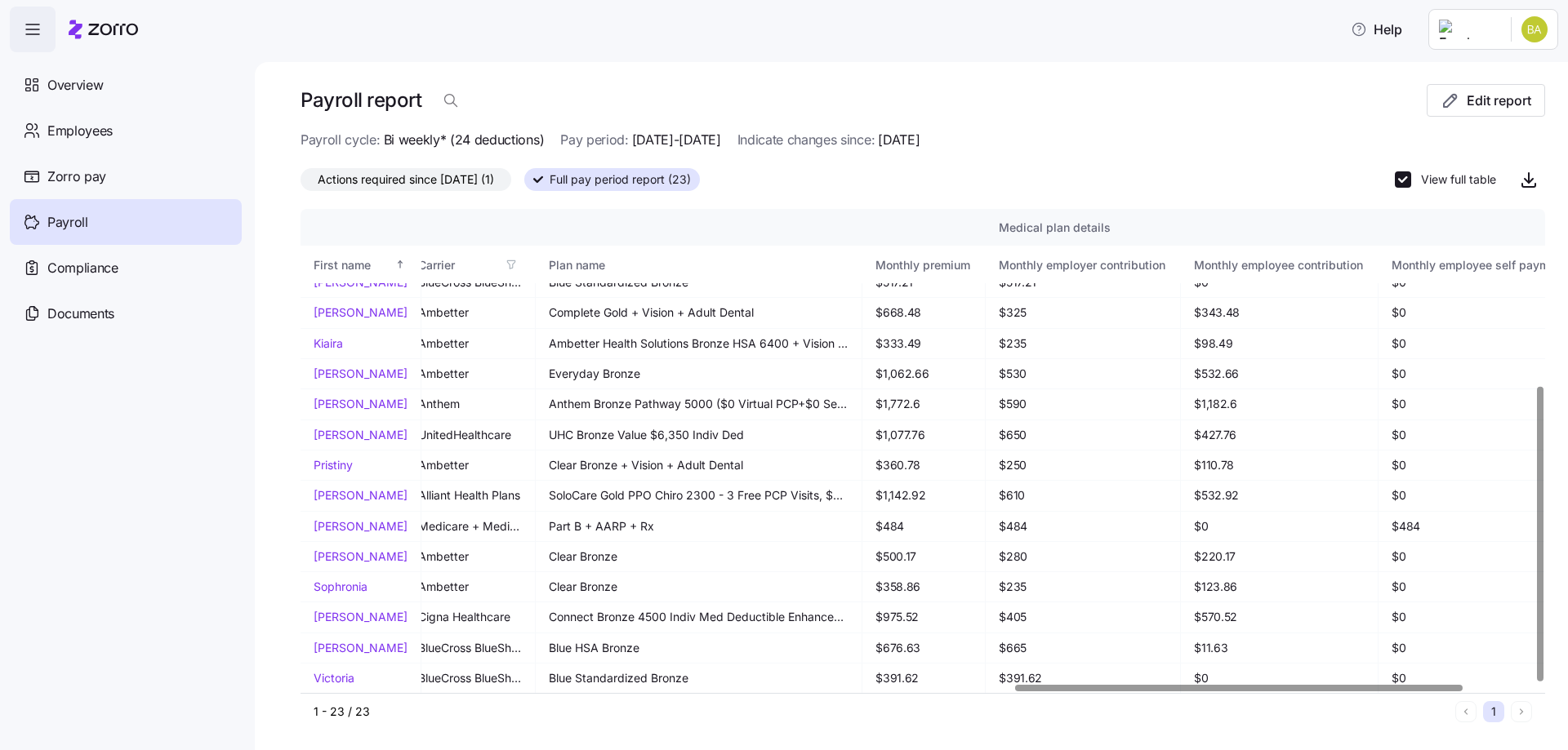
scroll to position [290, 1964]
click at [1092, 687] on div at bounding box center [1238, 688] width 446 height 6
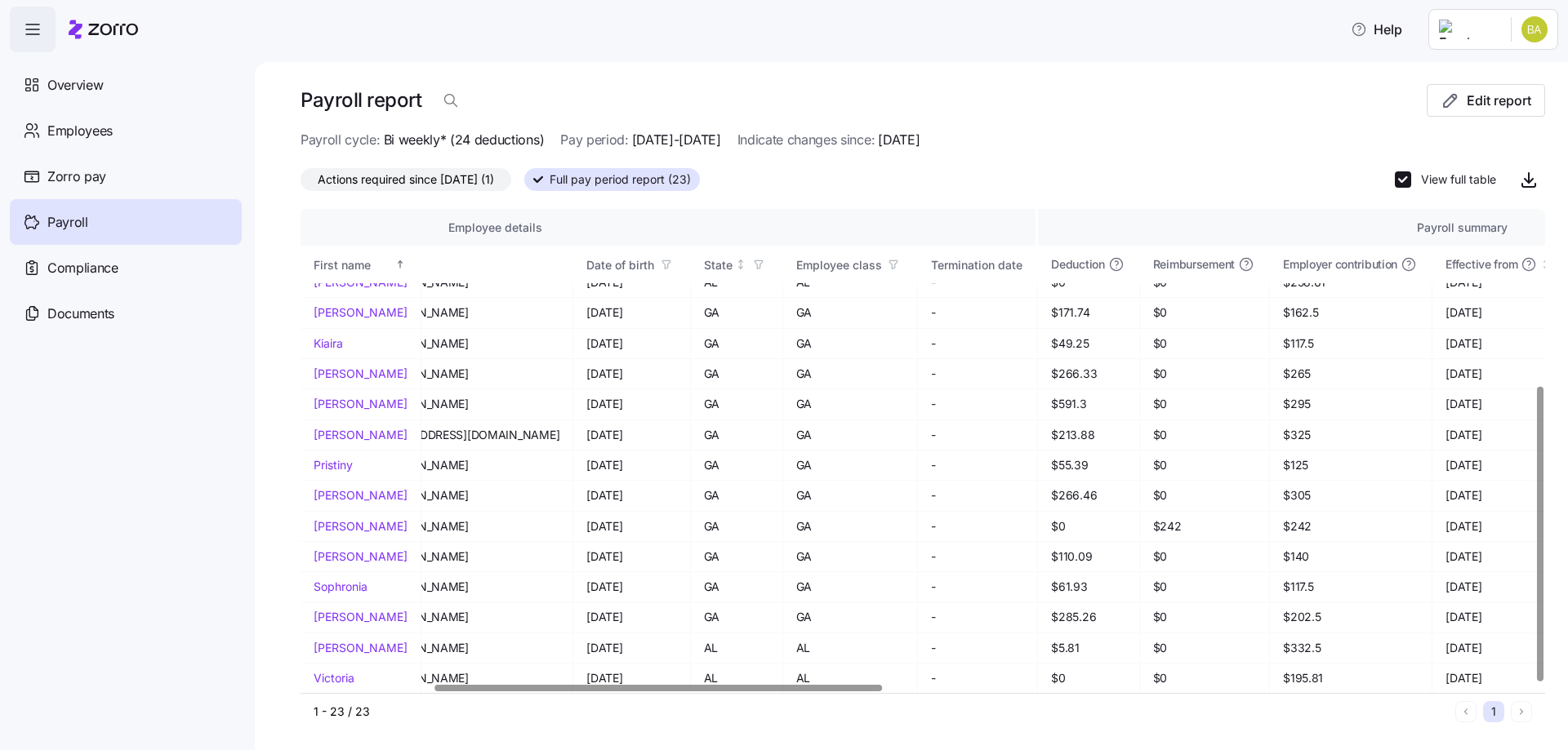
scroll to position [290, 322]
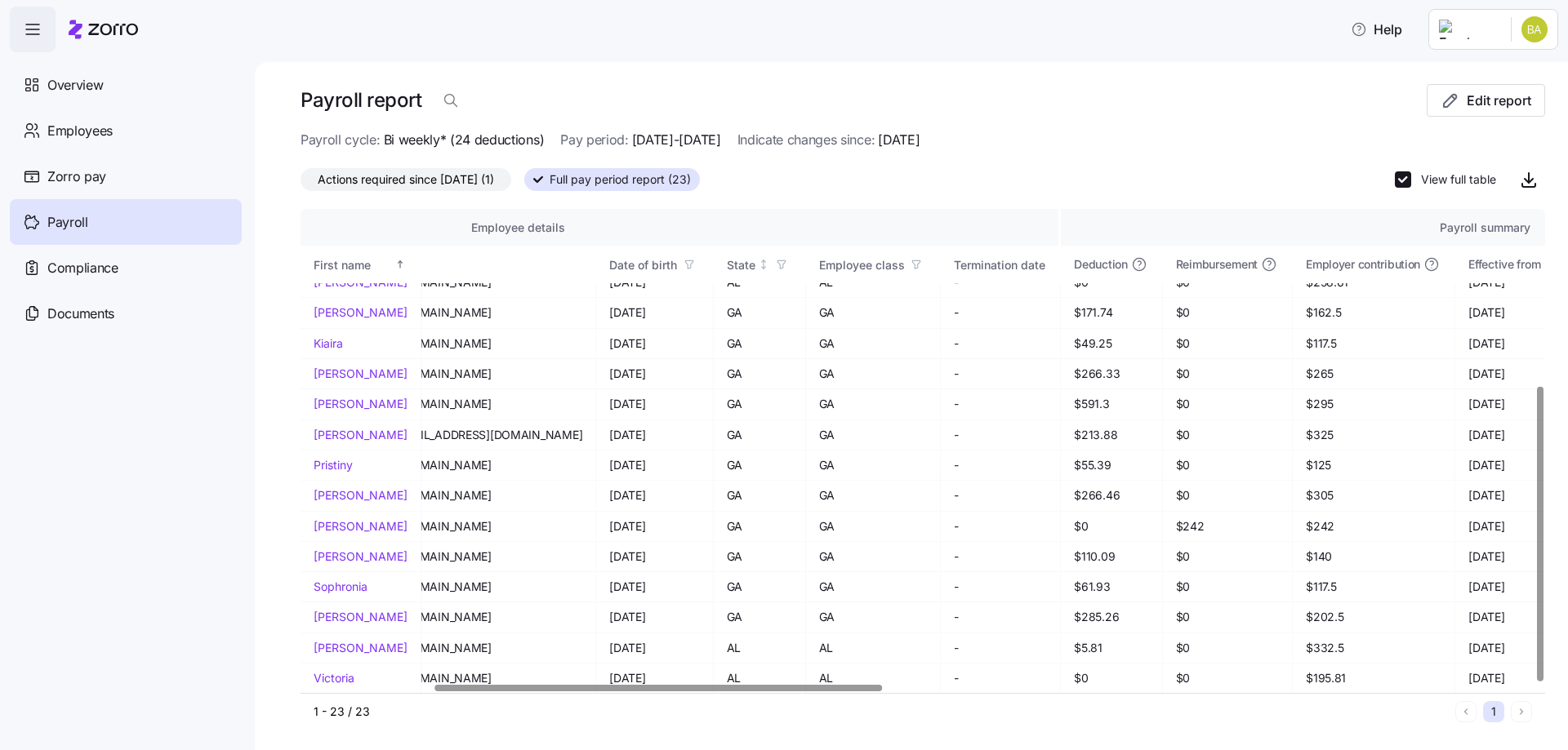
click at [445, 685] on div at bounding box center [658, 688] width 446 height 6
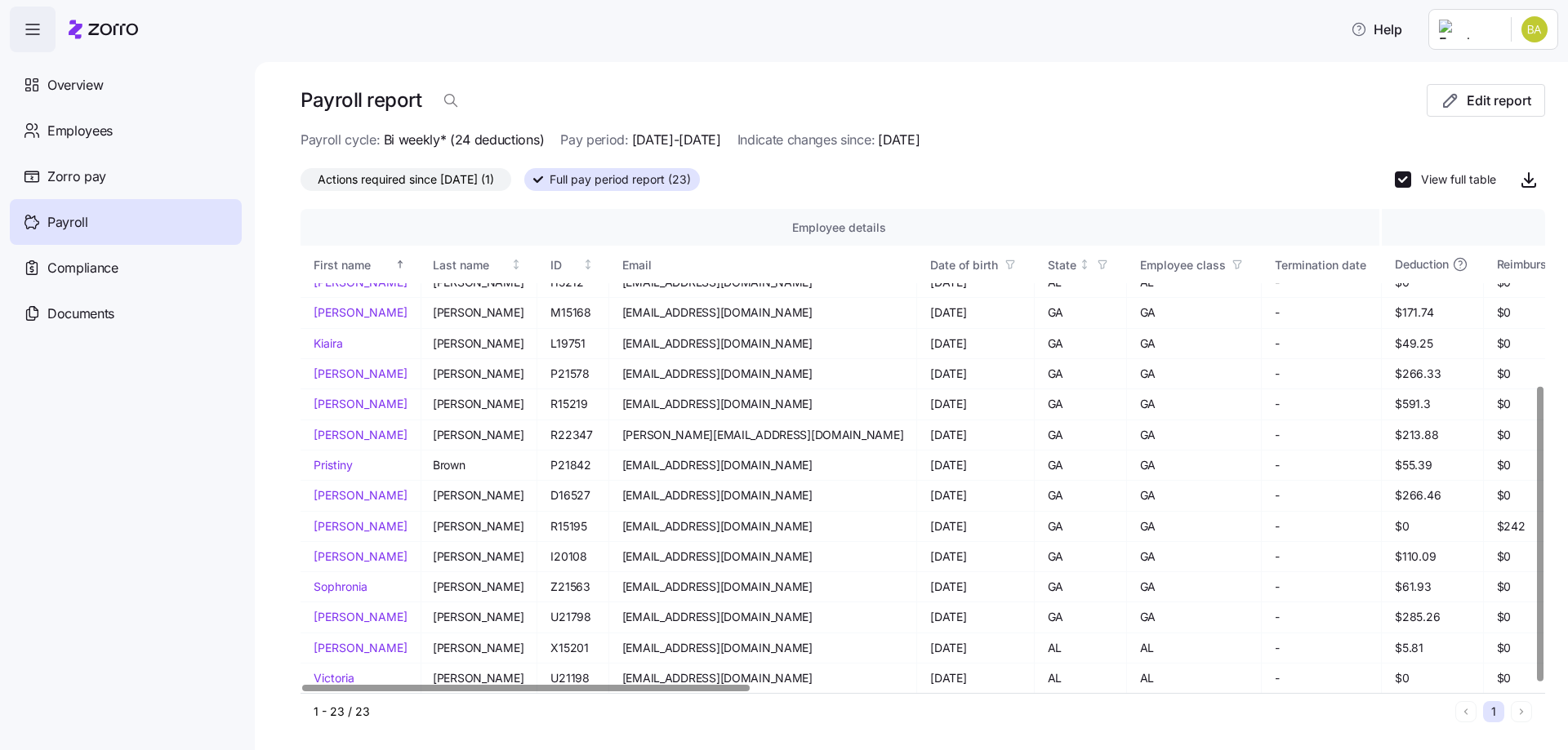
scroll to position [290, 0]
click at [343, 689] on div at bounding box center [525, 688] width 446 height 6
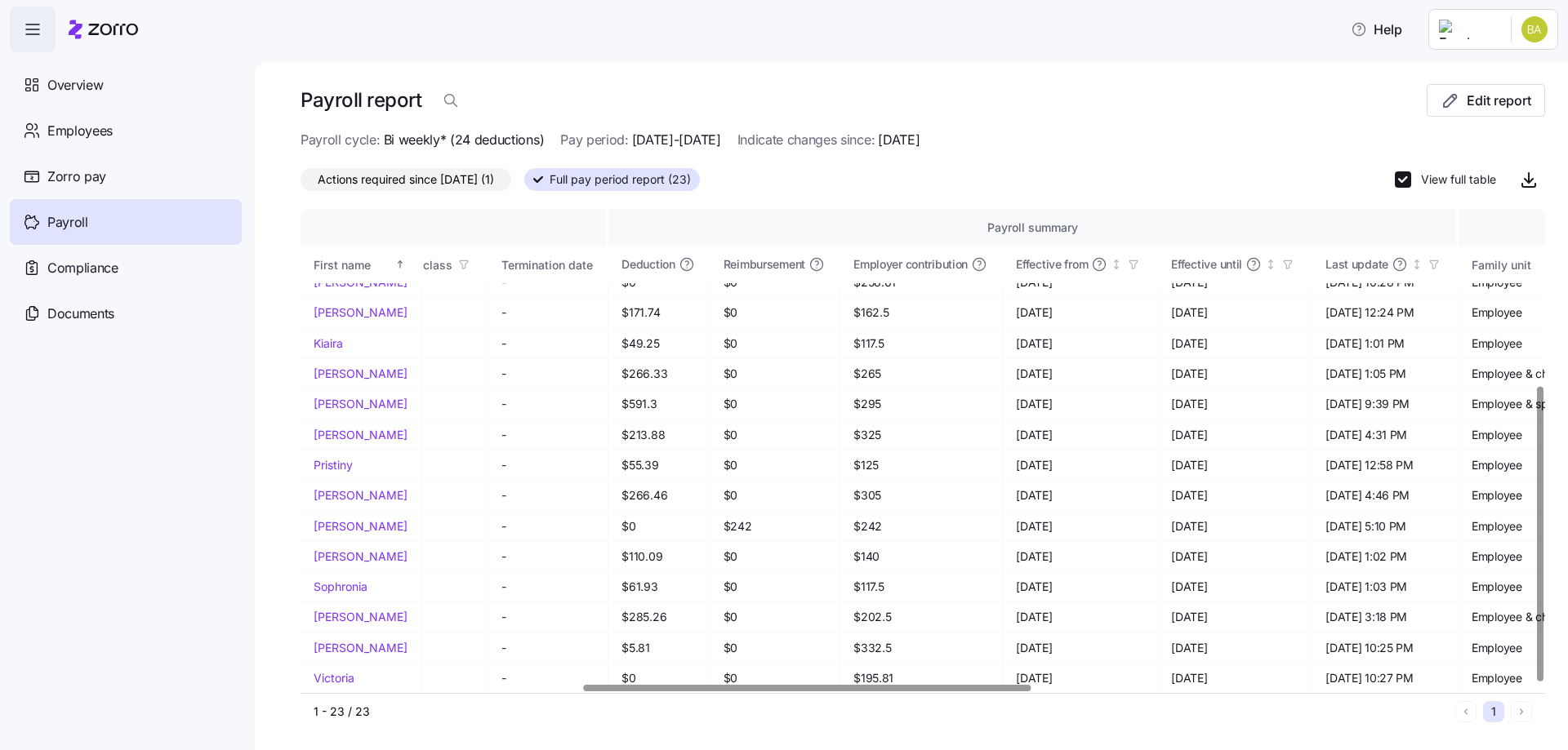
scroll to position [290, 786]
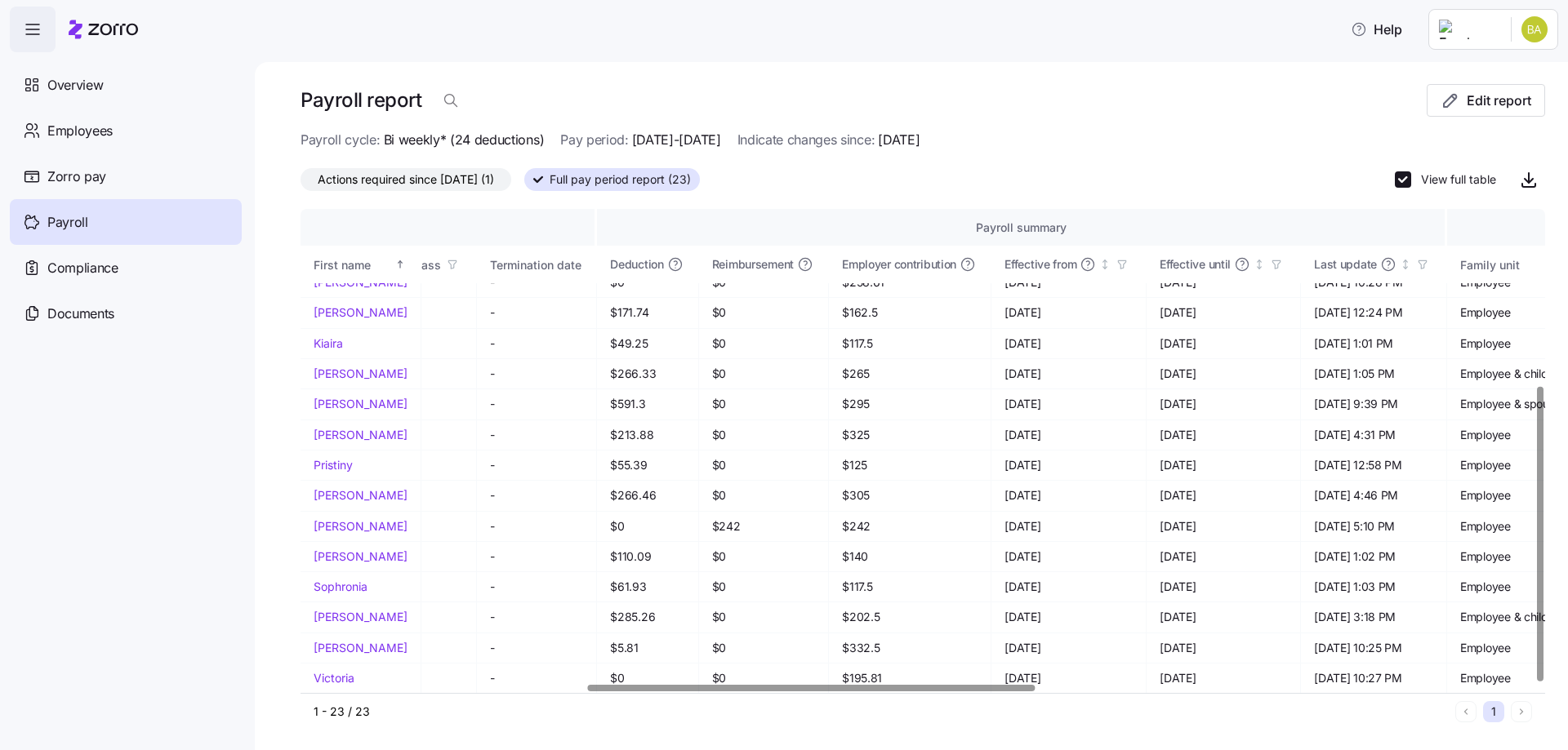
click at [834, 685] on div at bounding box center [811, 688] width 446 height 6
click at [797, 263] on icon at bounding box center [805, 264] width 17 height 17
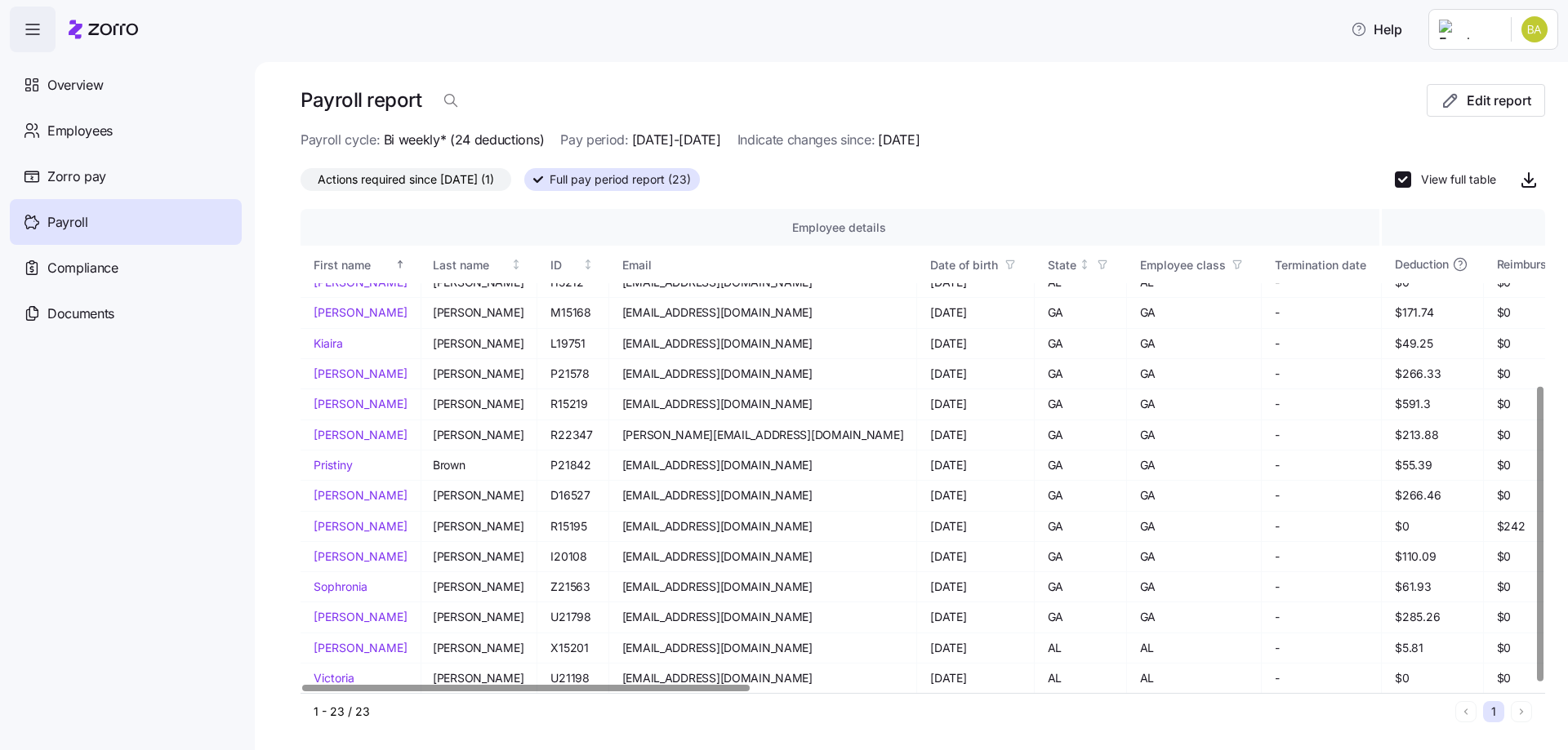
scroll to position [290, 0]
click at [340, 685] on div at bounding box center [525, 688] width 446 height 6
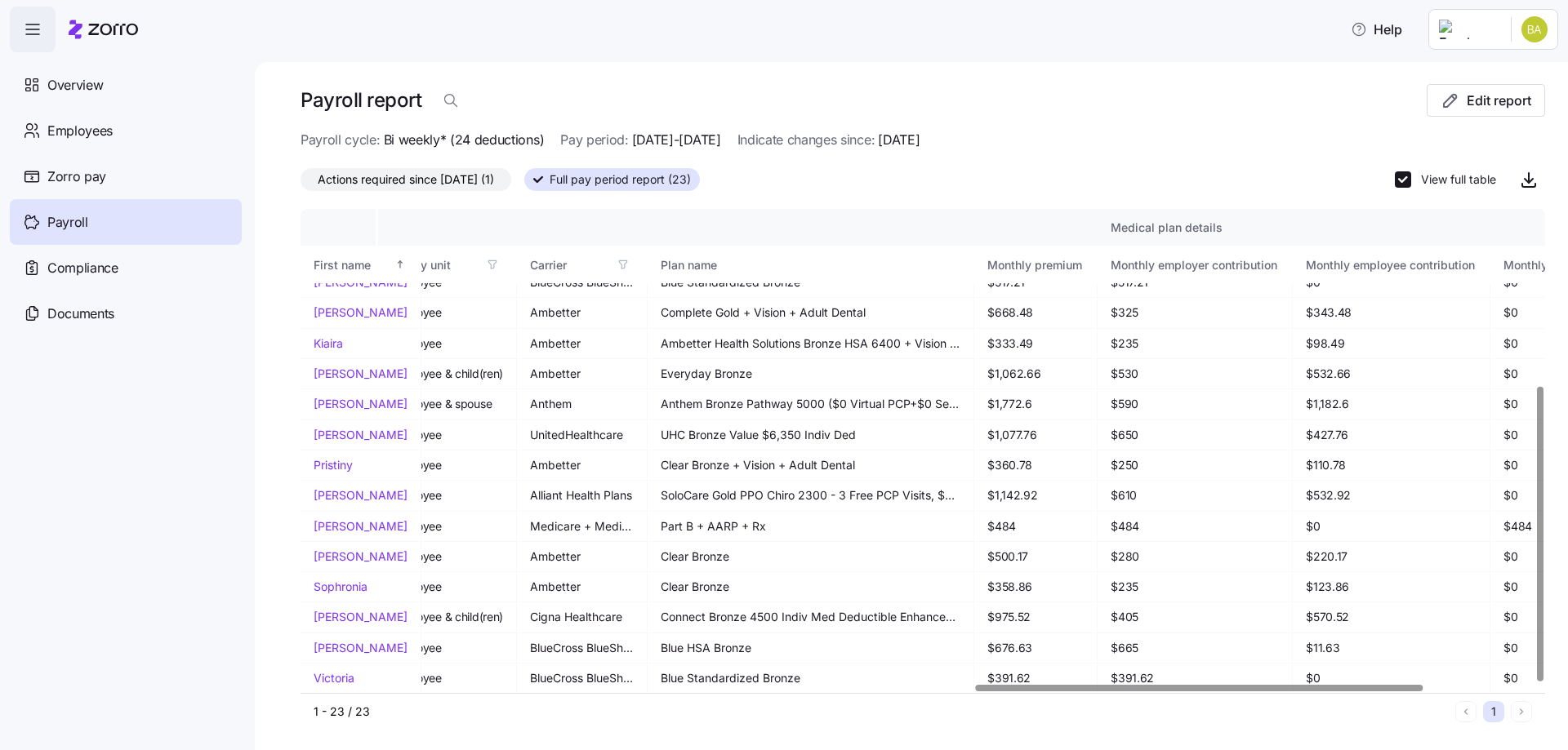
scroll to position [290, 1858]
click at [1249, 685] on div at bounding box center [1200, 688] width 446 height 6
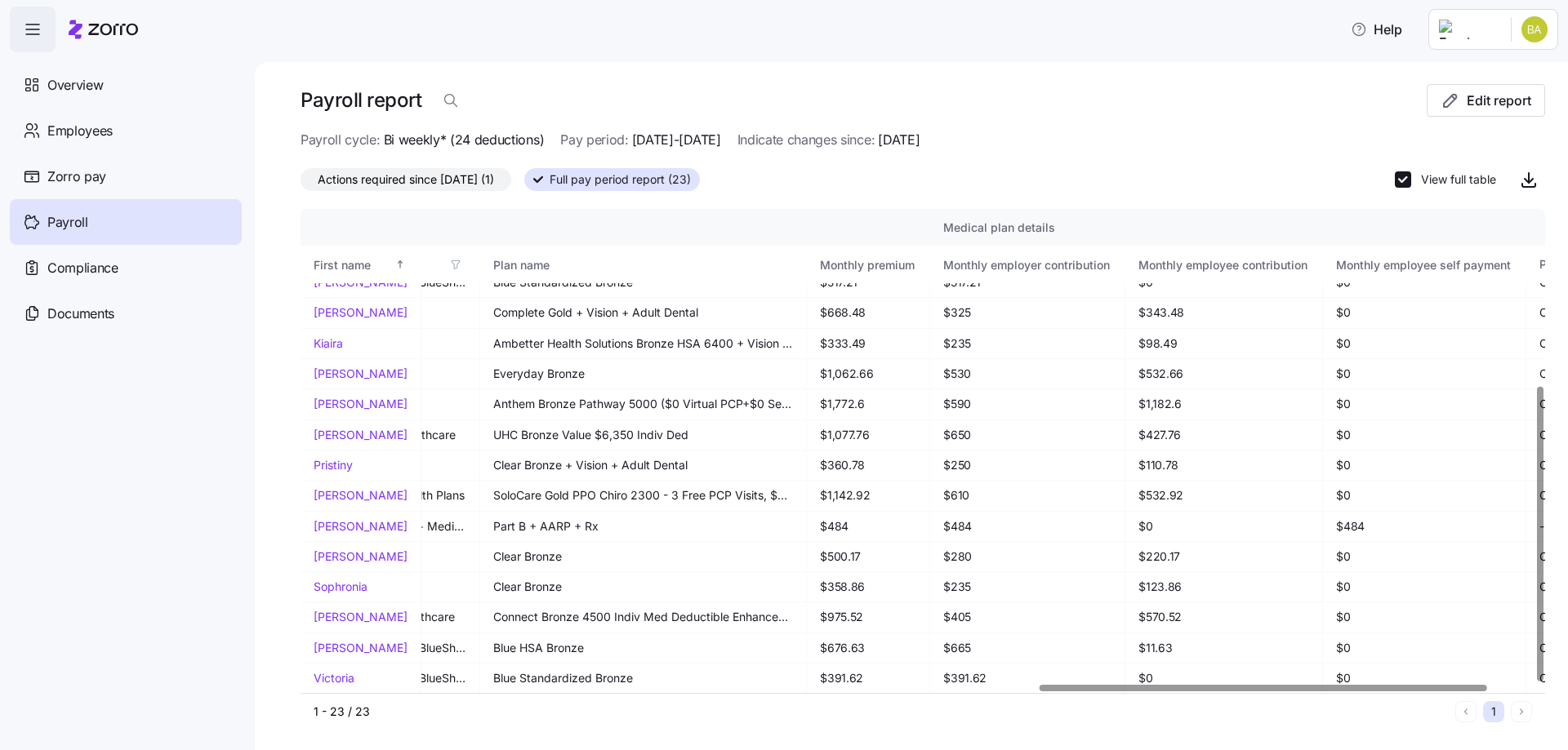
scroll to position [290, 2032]
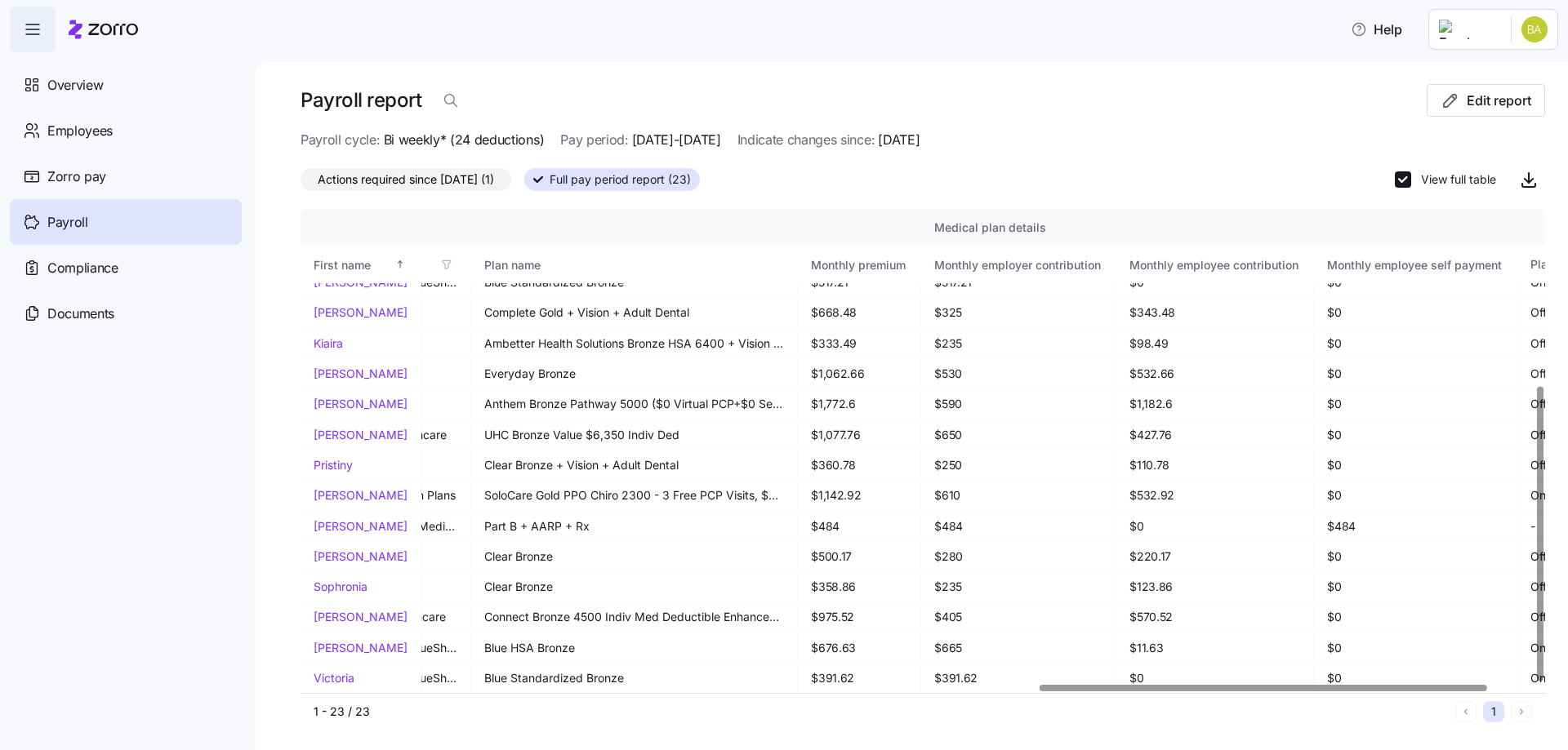
click at [1319, 685] on div at bounding box center [1262, 688] width 446 height 6
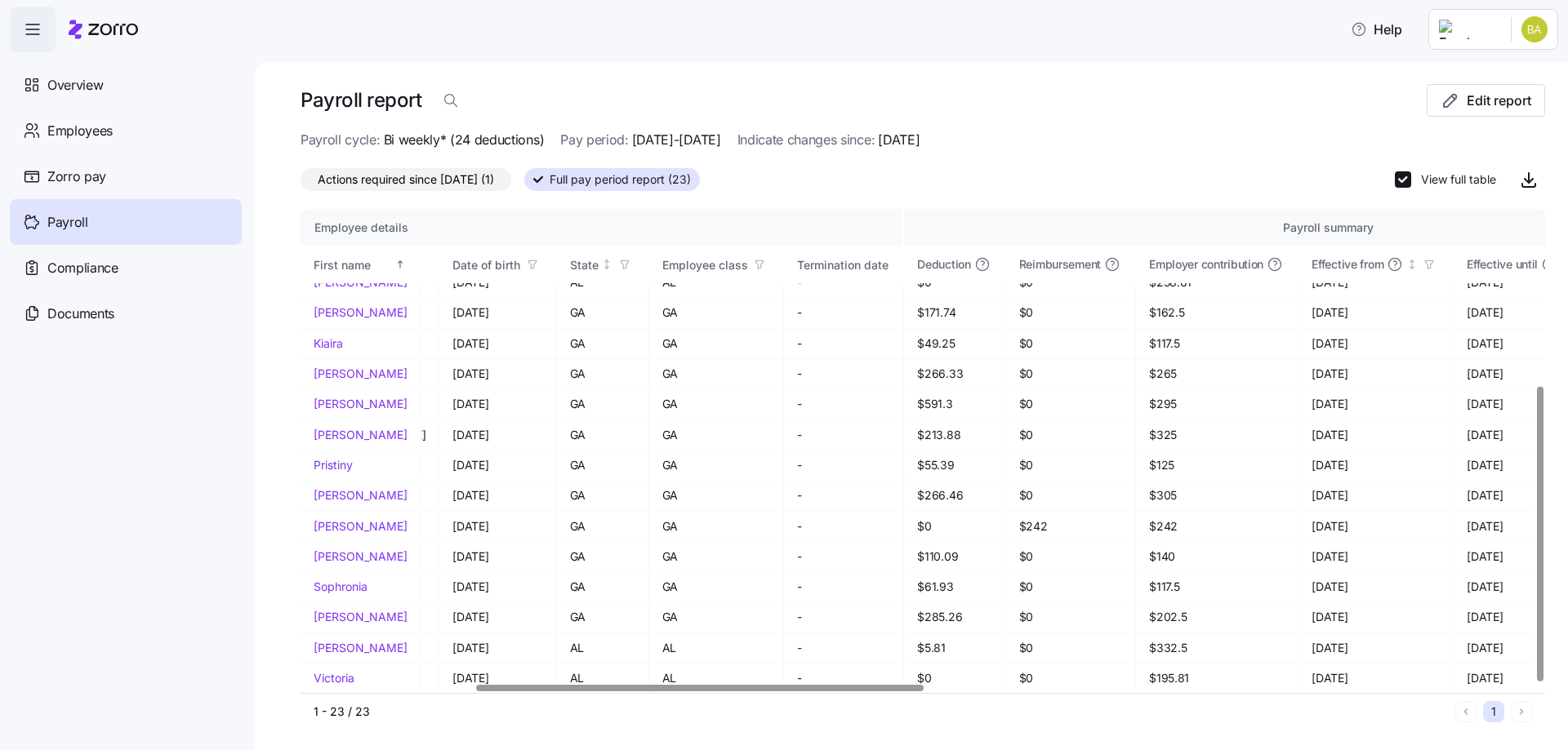
scroll to position [290, 538]
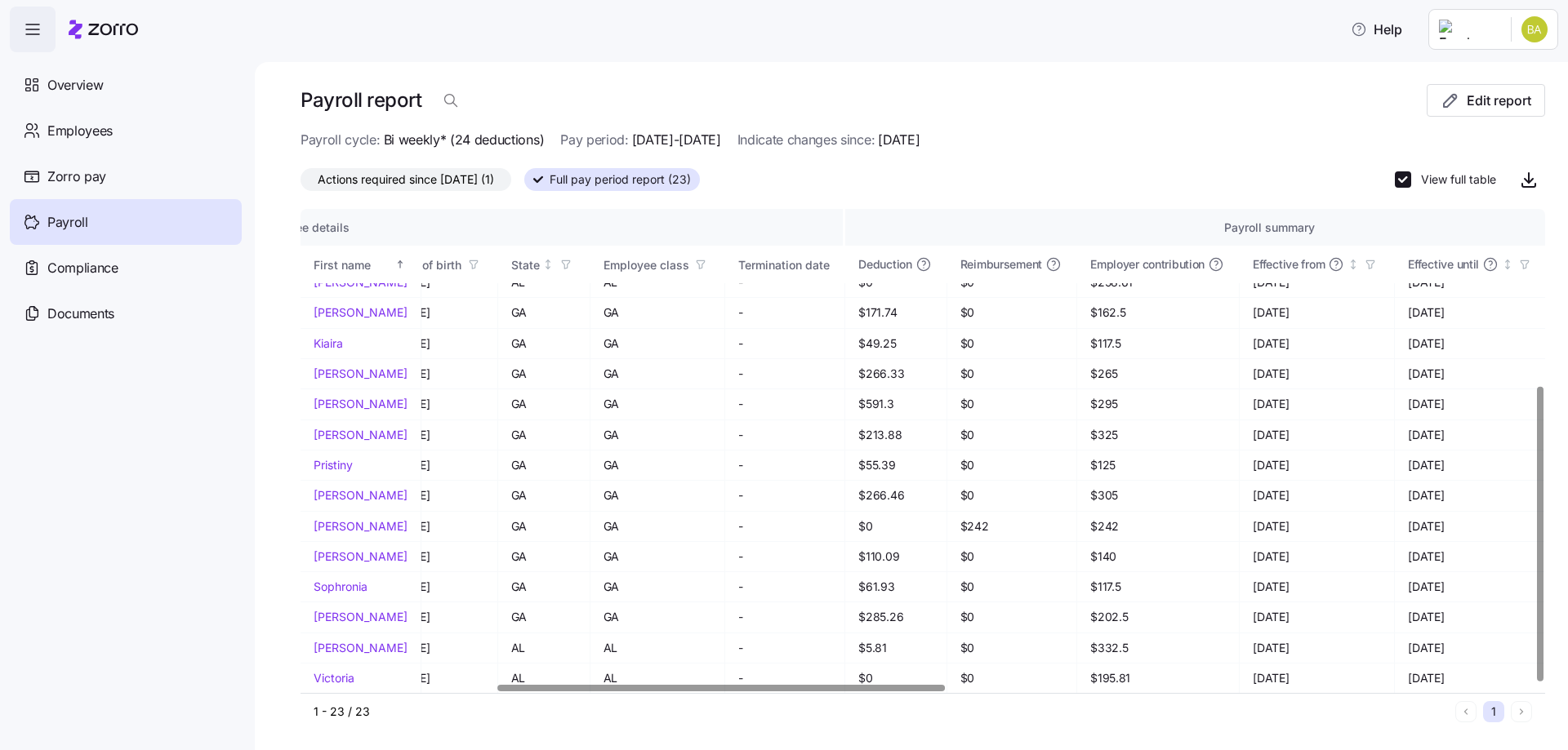
click at [550, 688] on div at bounding box center [720, 688] width 446 height 6
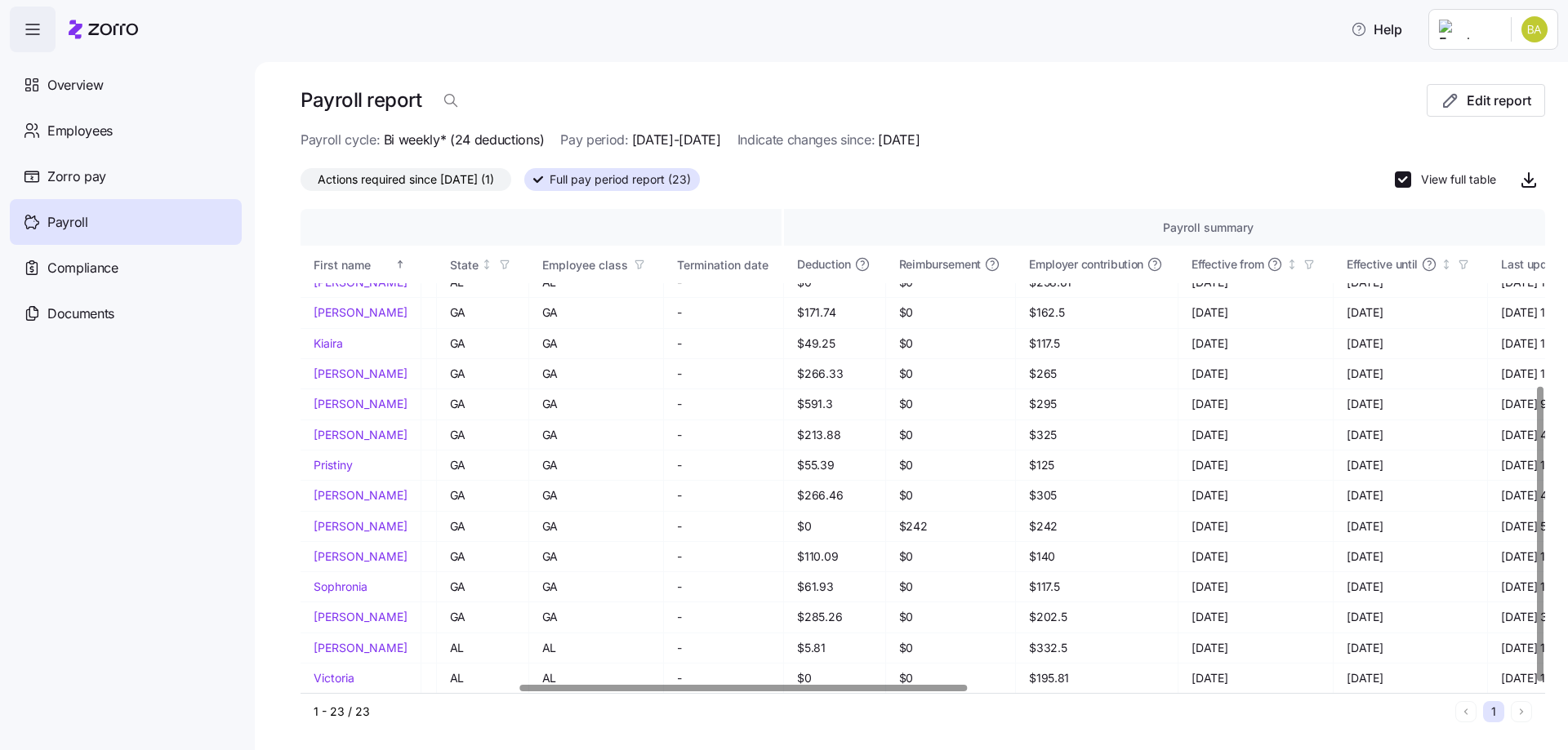
scroll to position [290, 606]
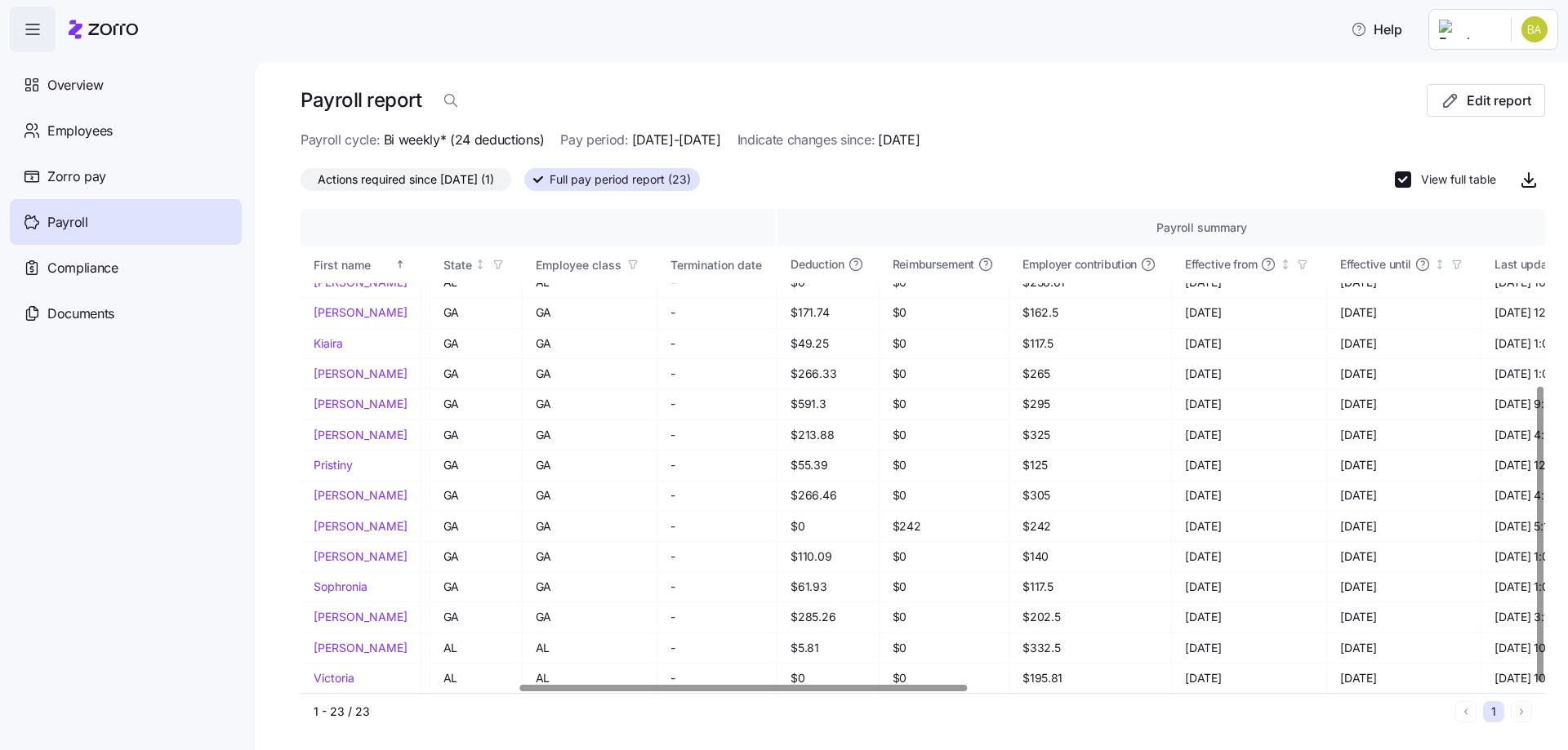
click at [746, 683] on div at bounding box center [917, 688] width 1234 height 10
